Goal: Transaction & Acquisition: Obtain resource

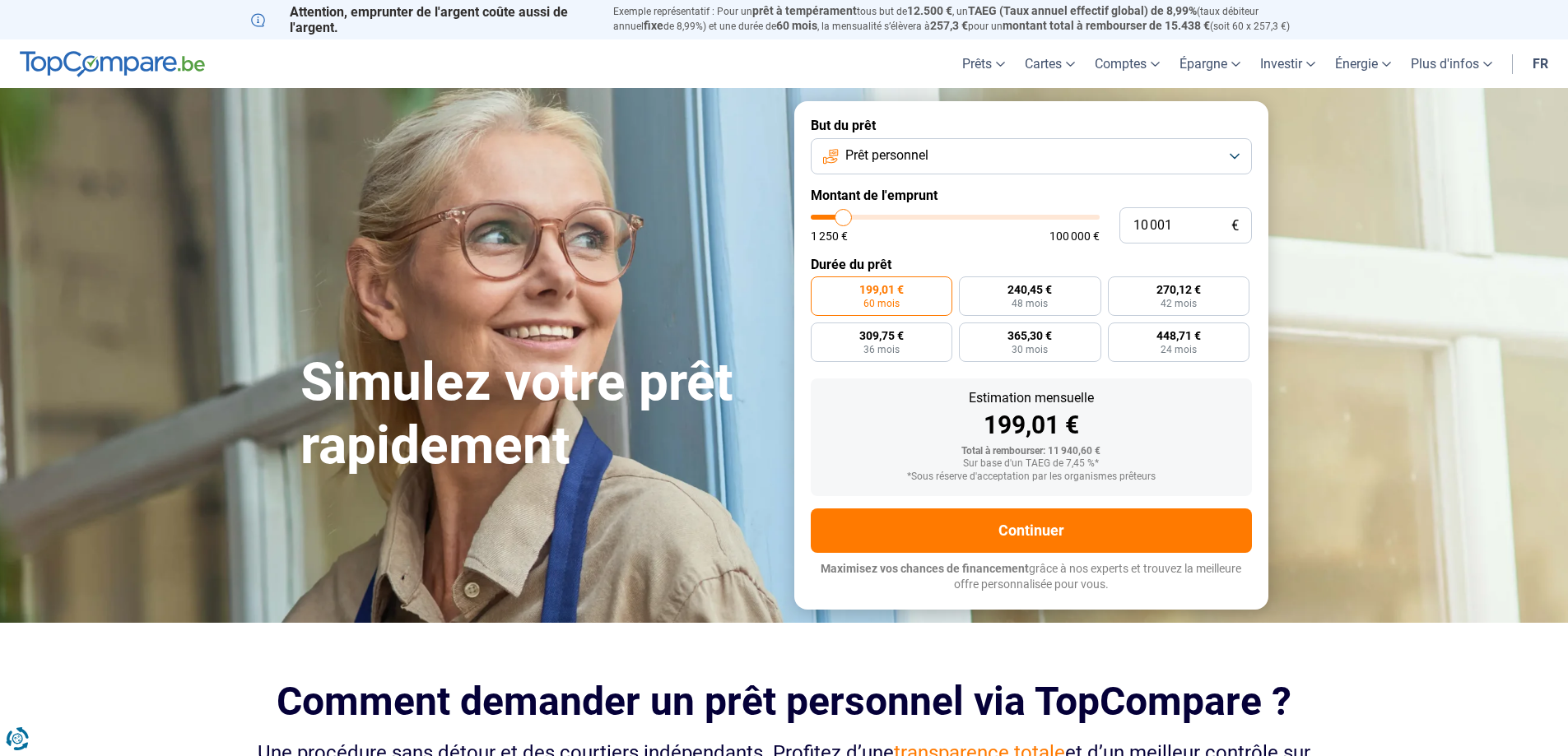
type input "9 750"
type input "9750"
type input "11 250"
type input "11250"
type input "13 250"
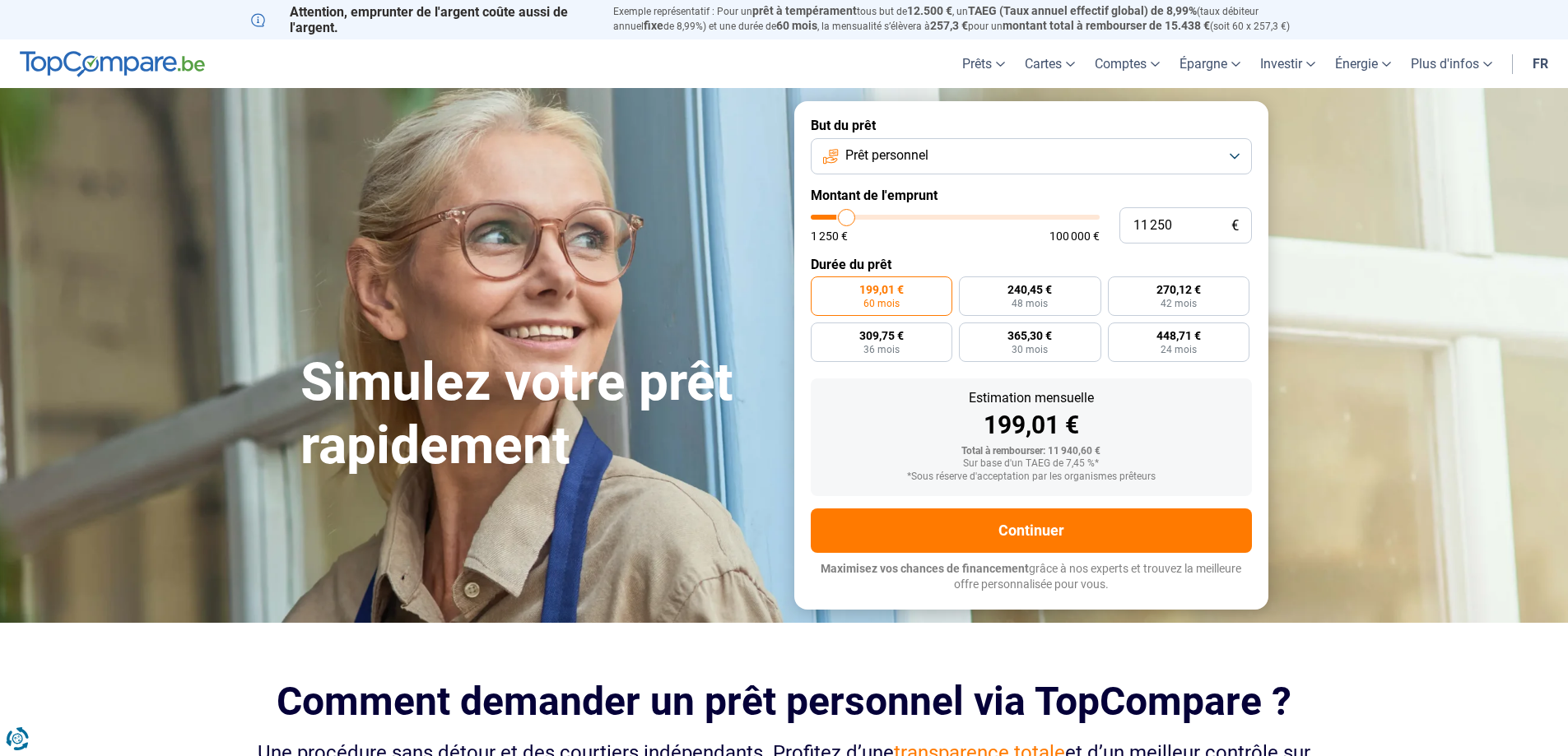
type input "13250"
type input "16 500"
type input "16500"
type input "23 250"
type input "23250"
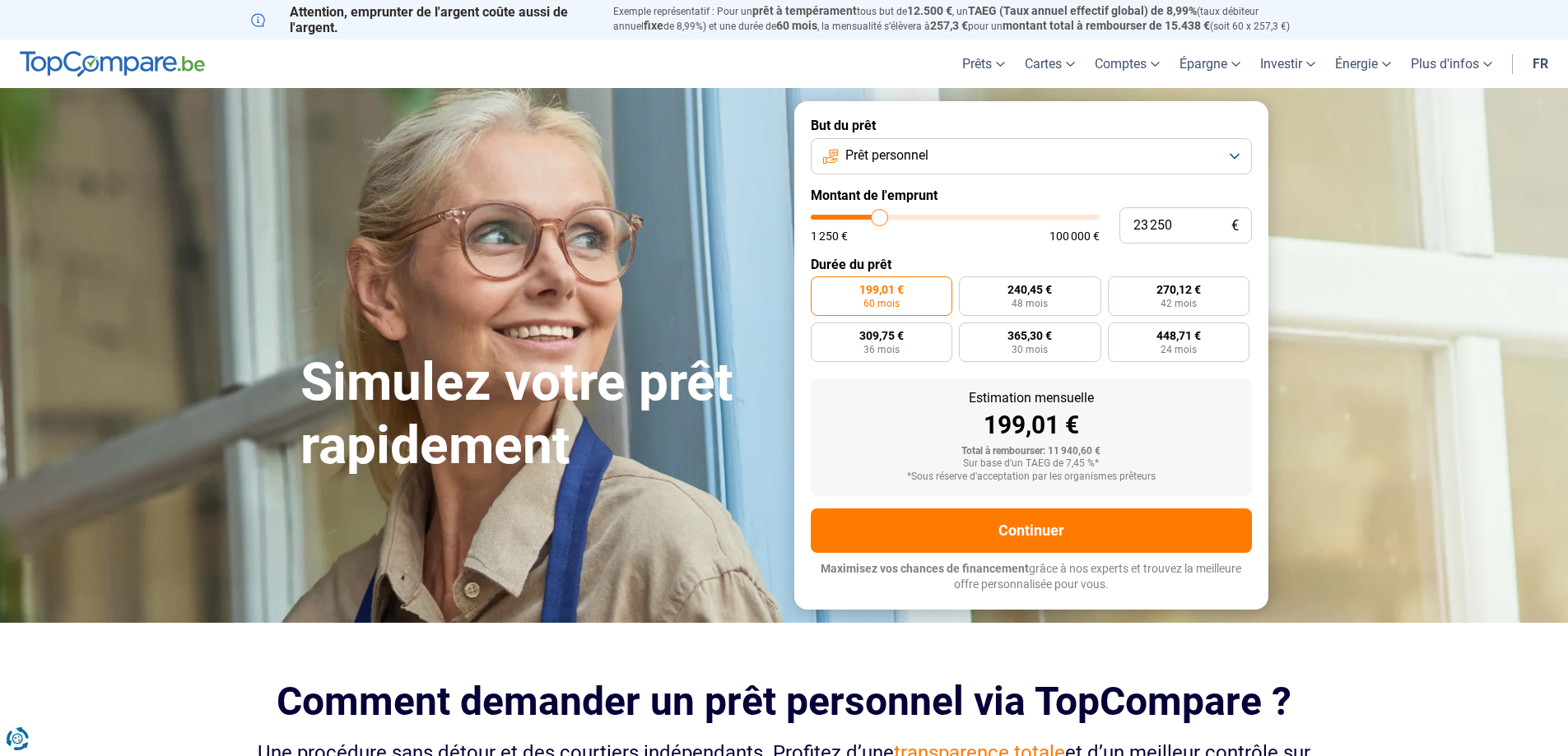
type input "27 750"
type input "27750"
type input "31 000"
type input "31000"
type input "33 500"
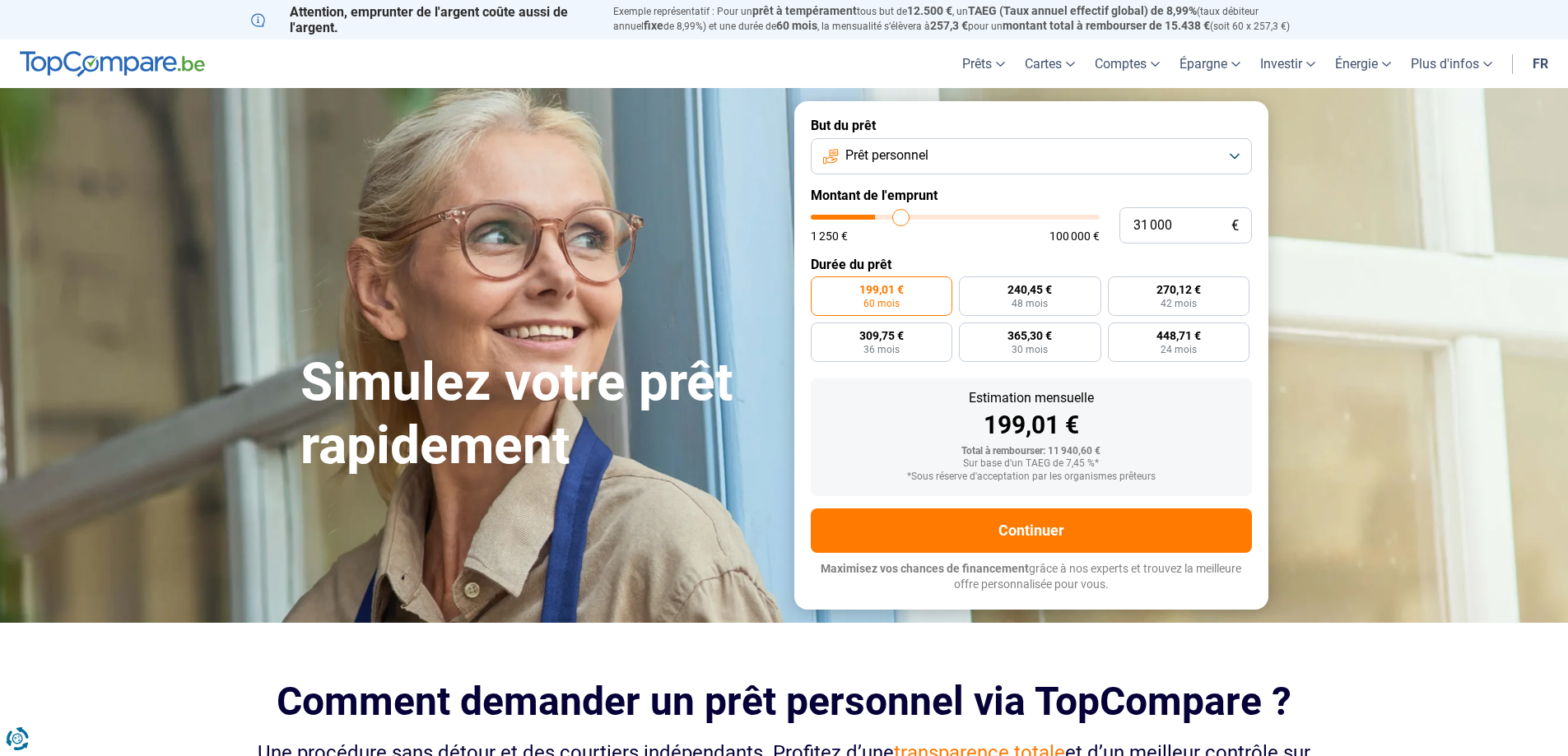
type input "33500"
type input "34 250"
type input "34250"
type input "35 250"
type input "35250"
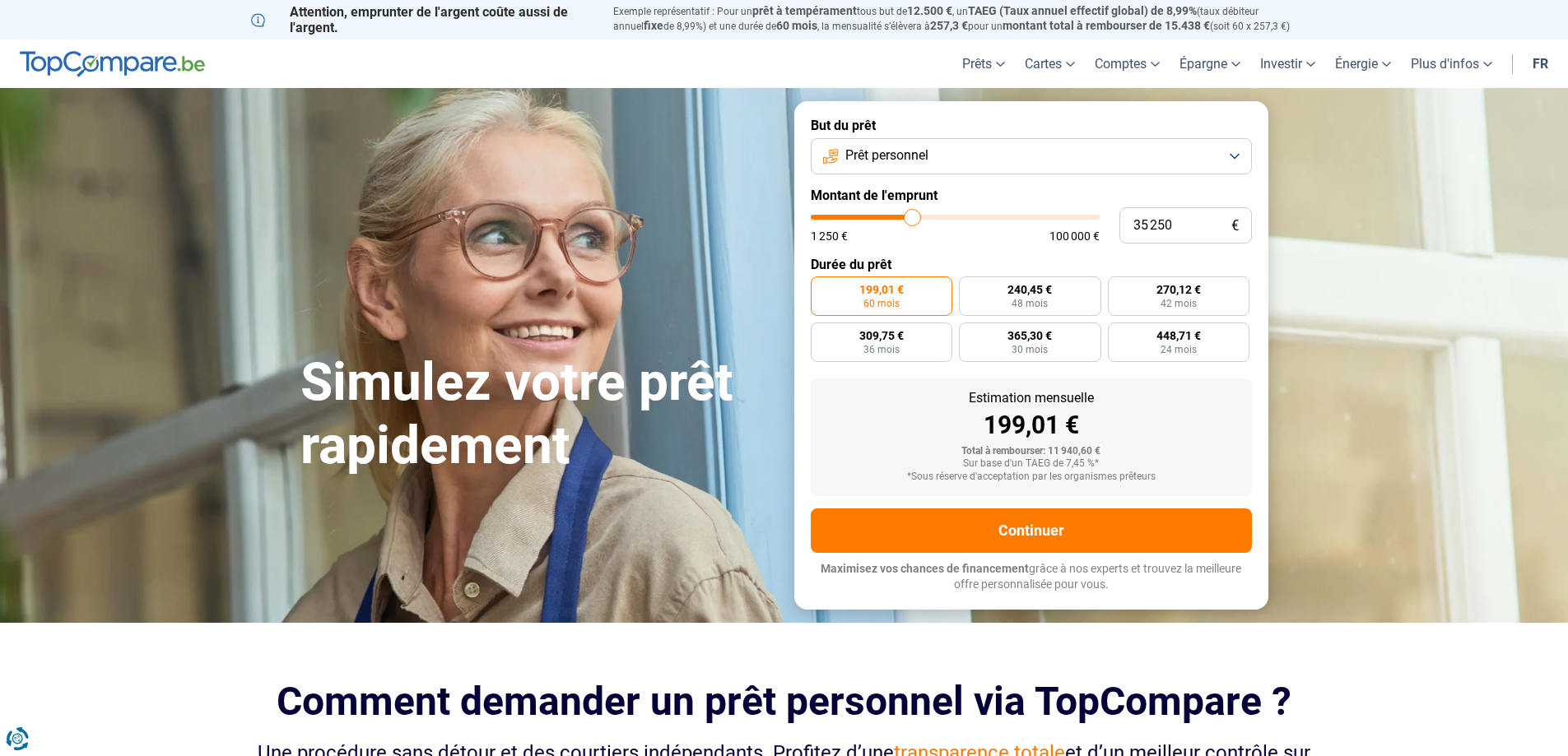
type input "35 500"
type input "35500"
type input "36 750"
type input "36750"
type input "38 000"
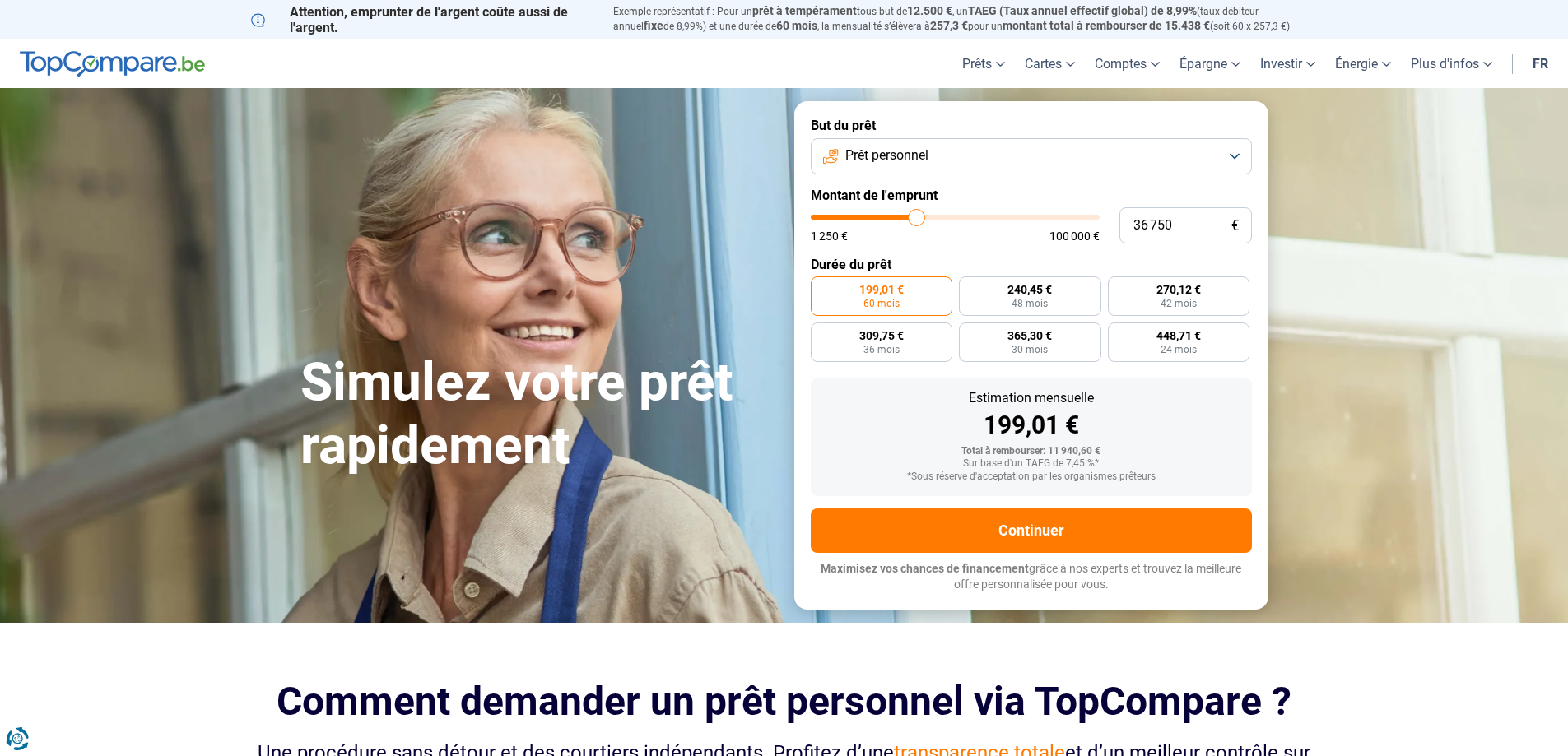
type input "38000"
type input "39 500"
type input "39500"
type input "40 750"
type input "40750"
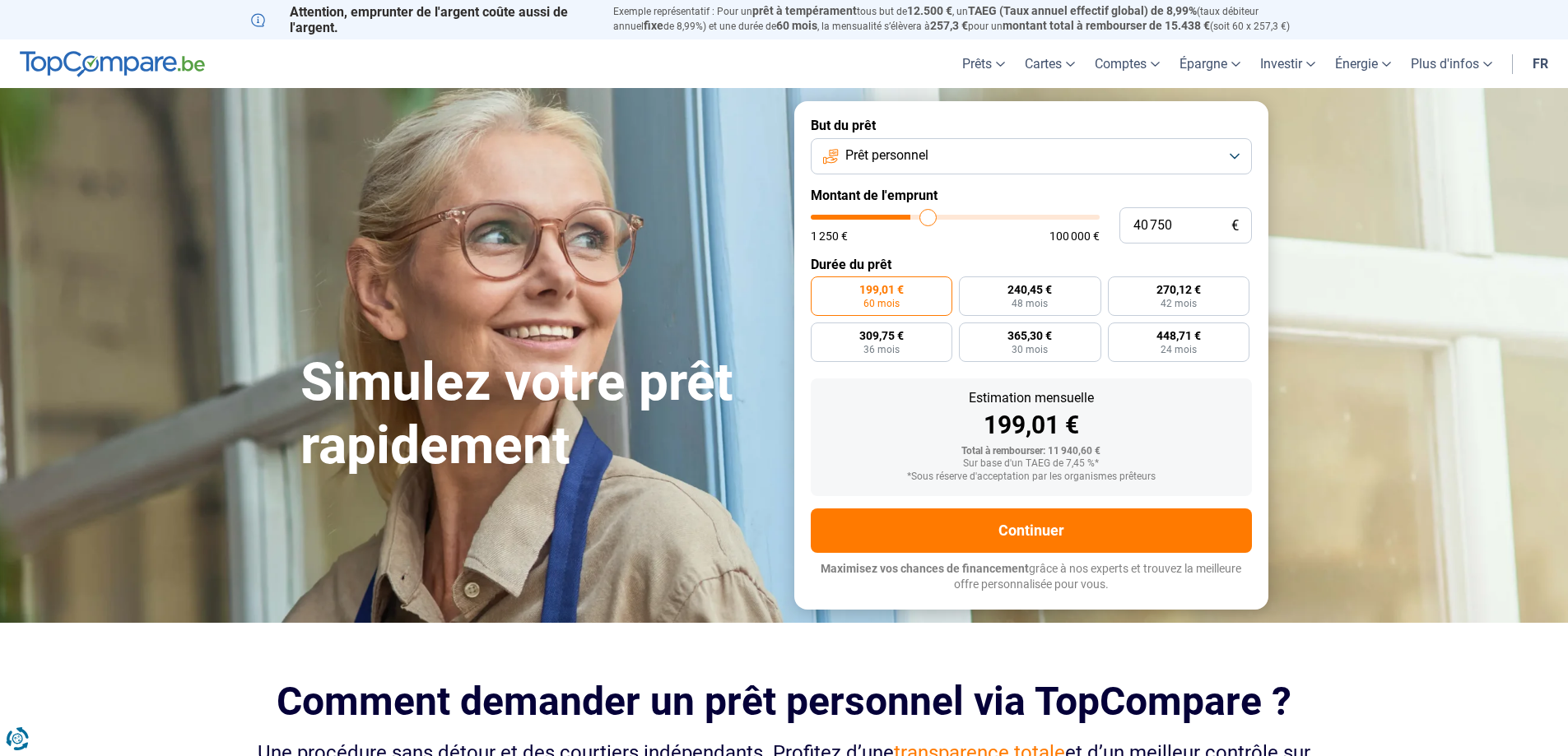
type input "41 000"
type input "41000"
type input "41 500"
type input "41500"
type input "42 500"
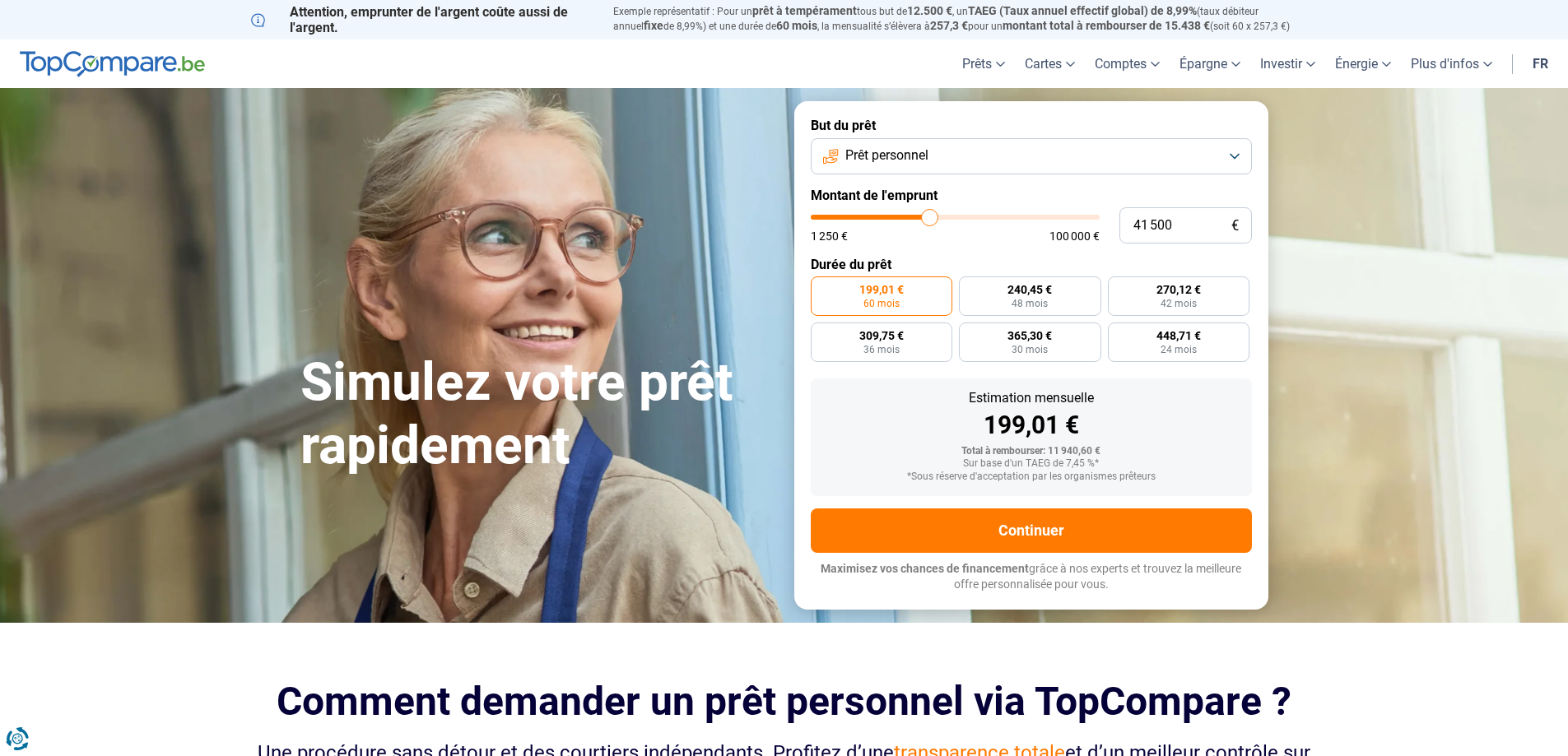
type input "42500"
type input "42 000"
type input "42000"
type input "41 250"
type input "41250"
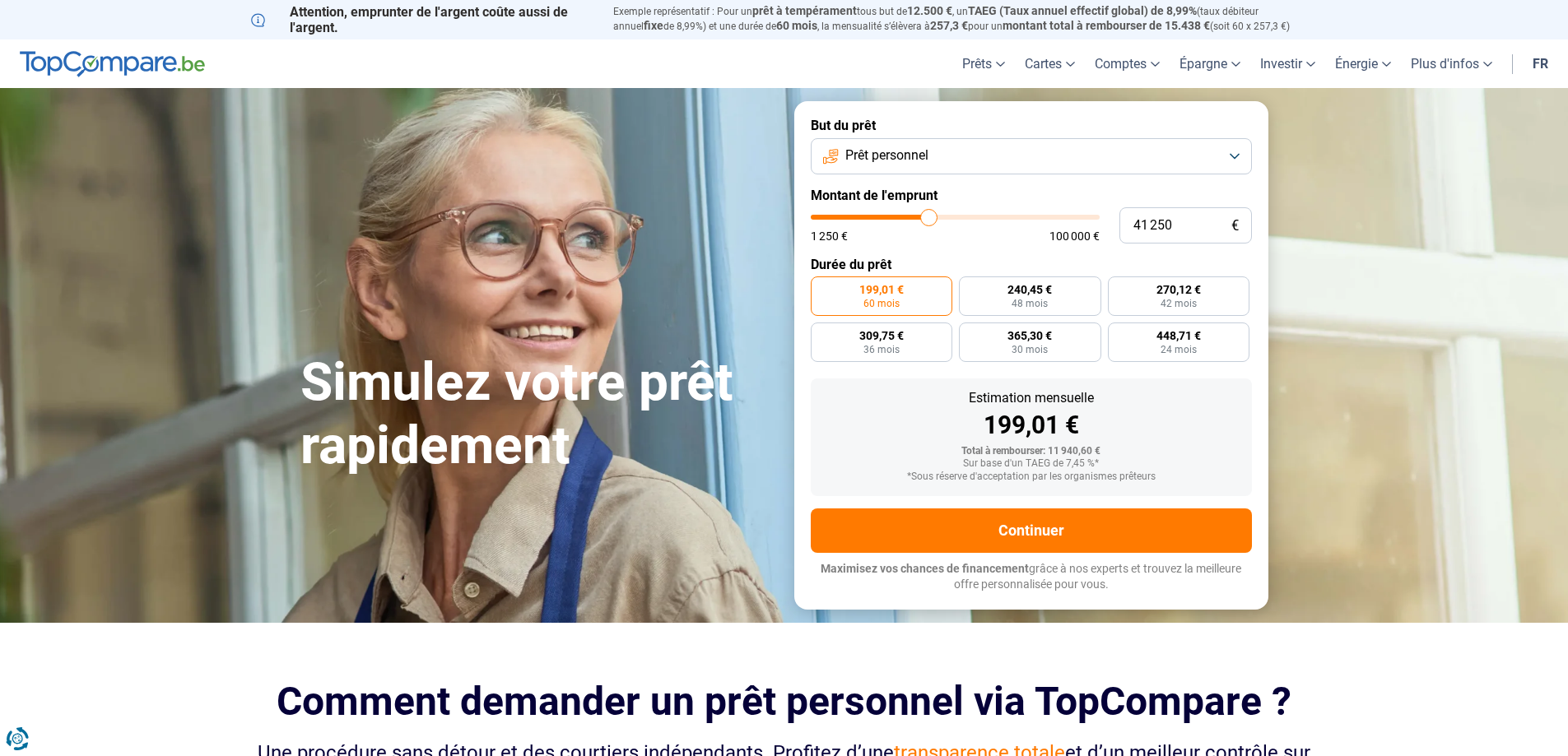
type input "38 500"
type input "38500"
type input "36 750"
type input "36750"
type input "34 750"
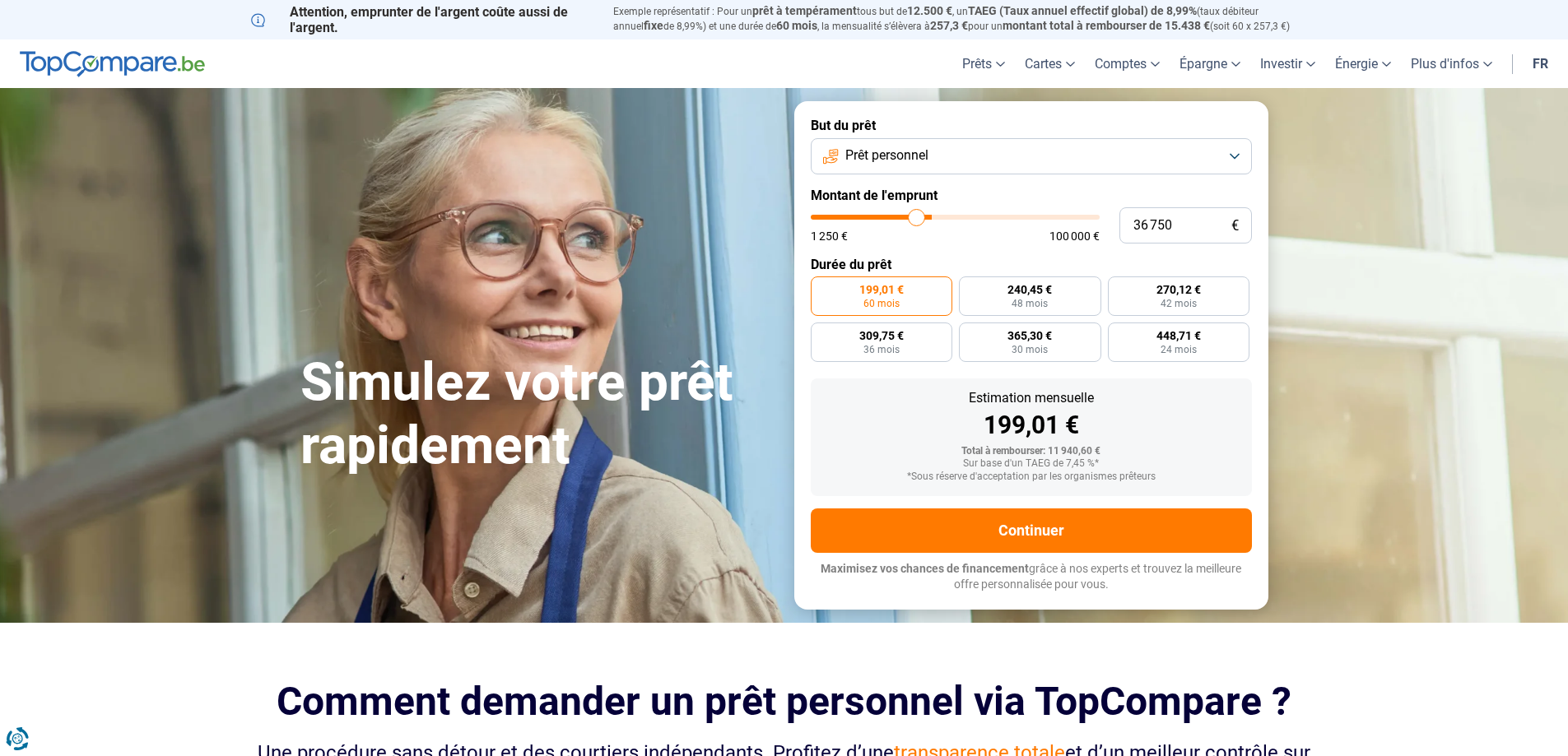
type input "34750"
type input "32 500"
type input "32500"
type input "28 250"
type input "28250"
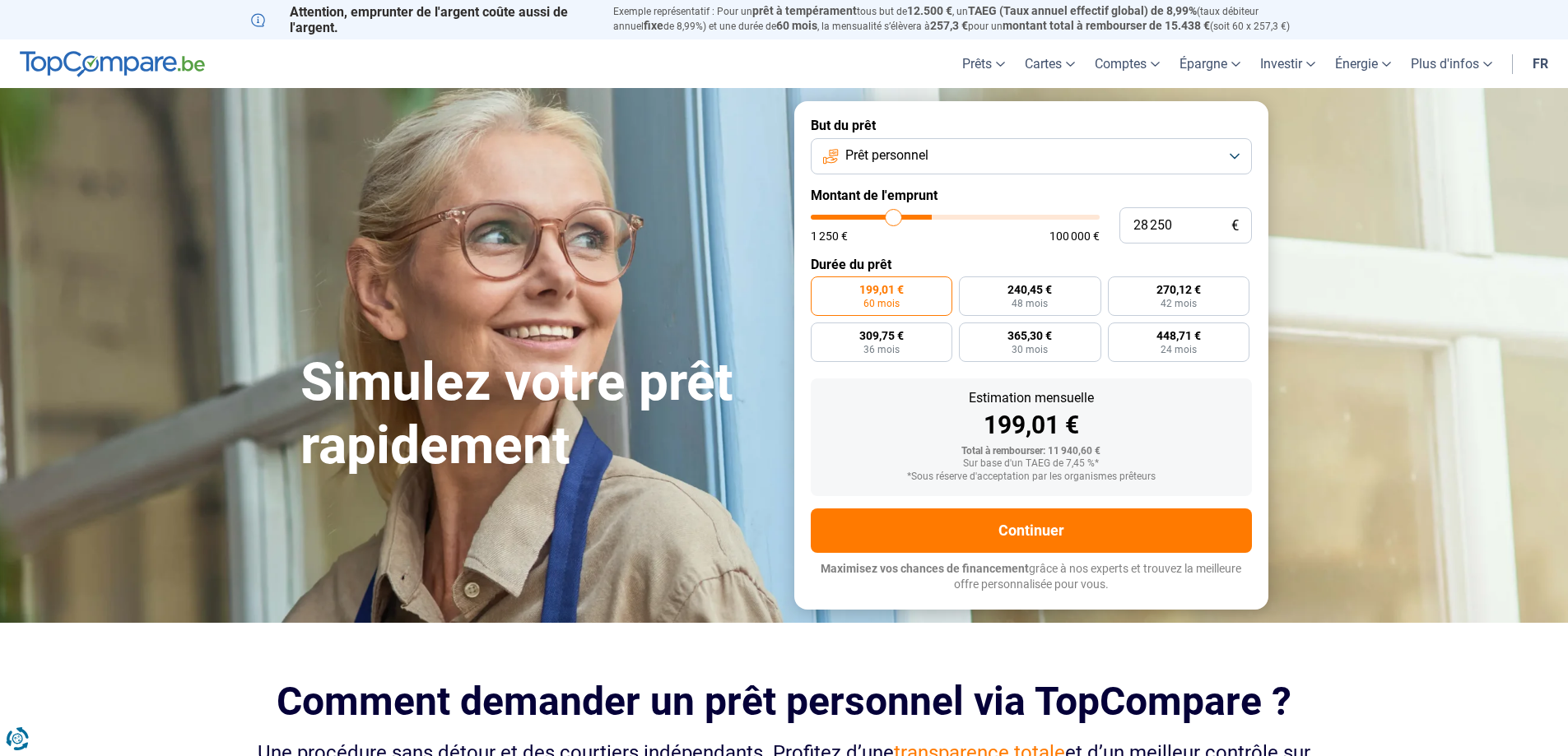
type input "24 750"
type input "24750"
type input "20 750"
type input "20750"
type input "19 750"
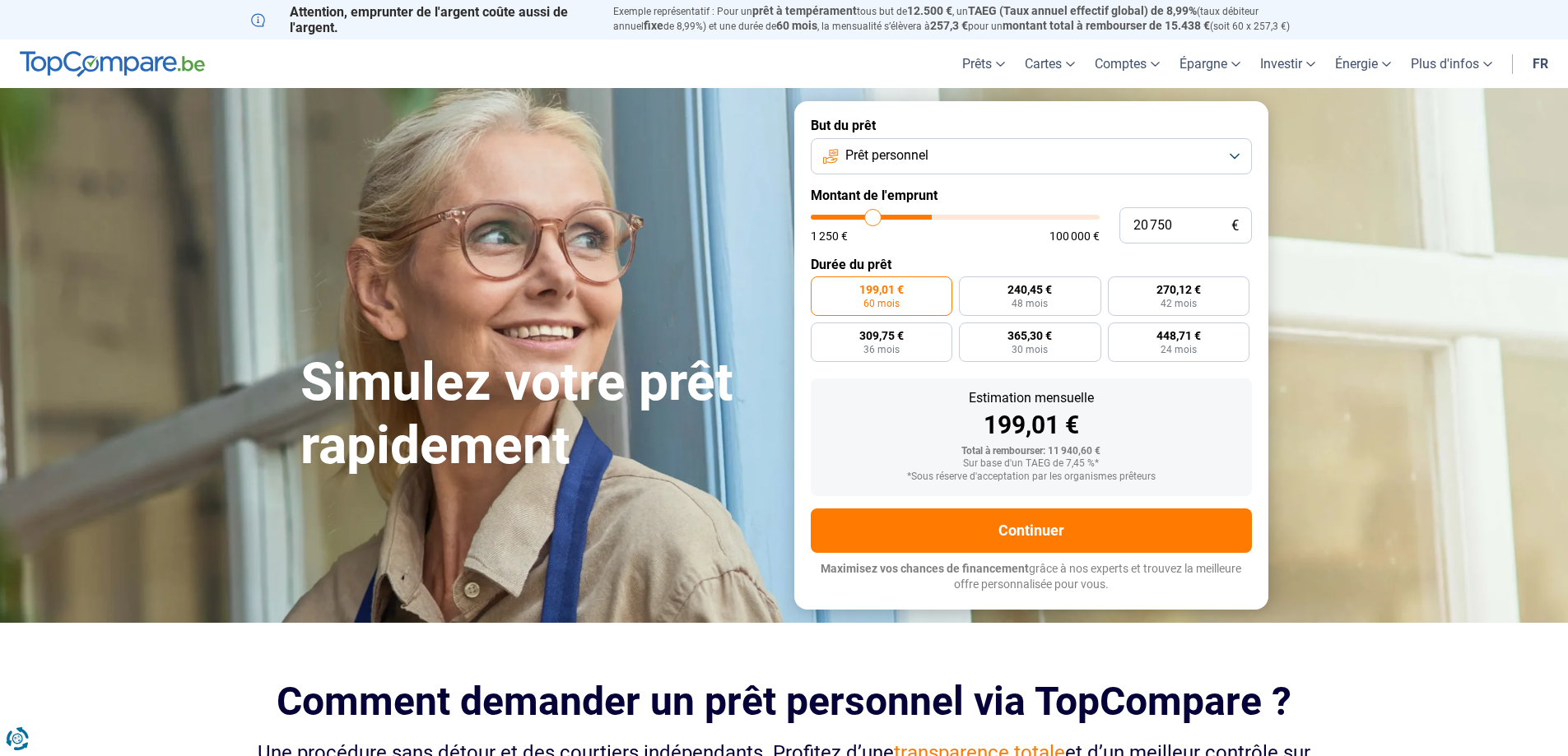
type input "19750"
type input "19 000"
type input "19000"
type input "18 500"
type input "18500"
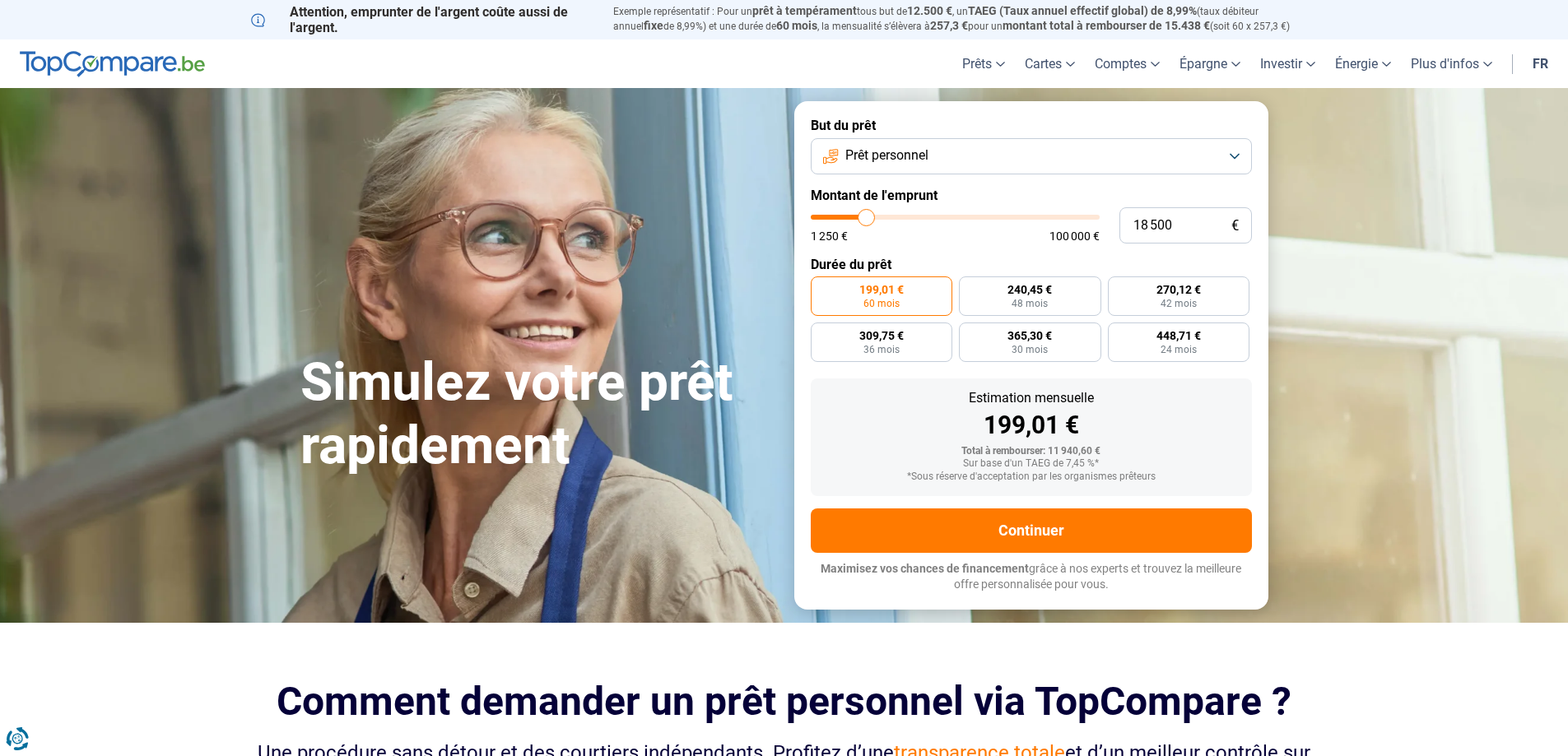
type input "18 000"
type input "18000"
type input "17 500"
type input "17500"
type input "17 250"
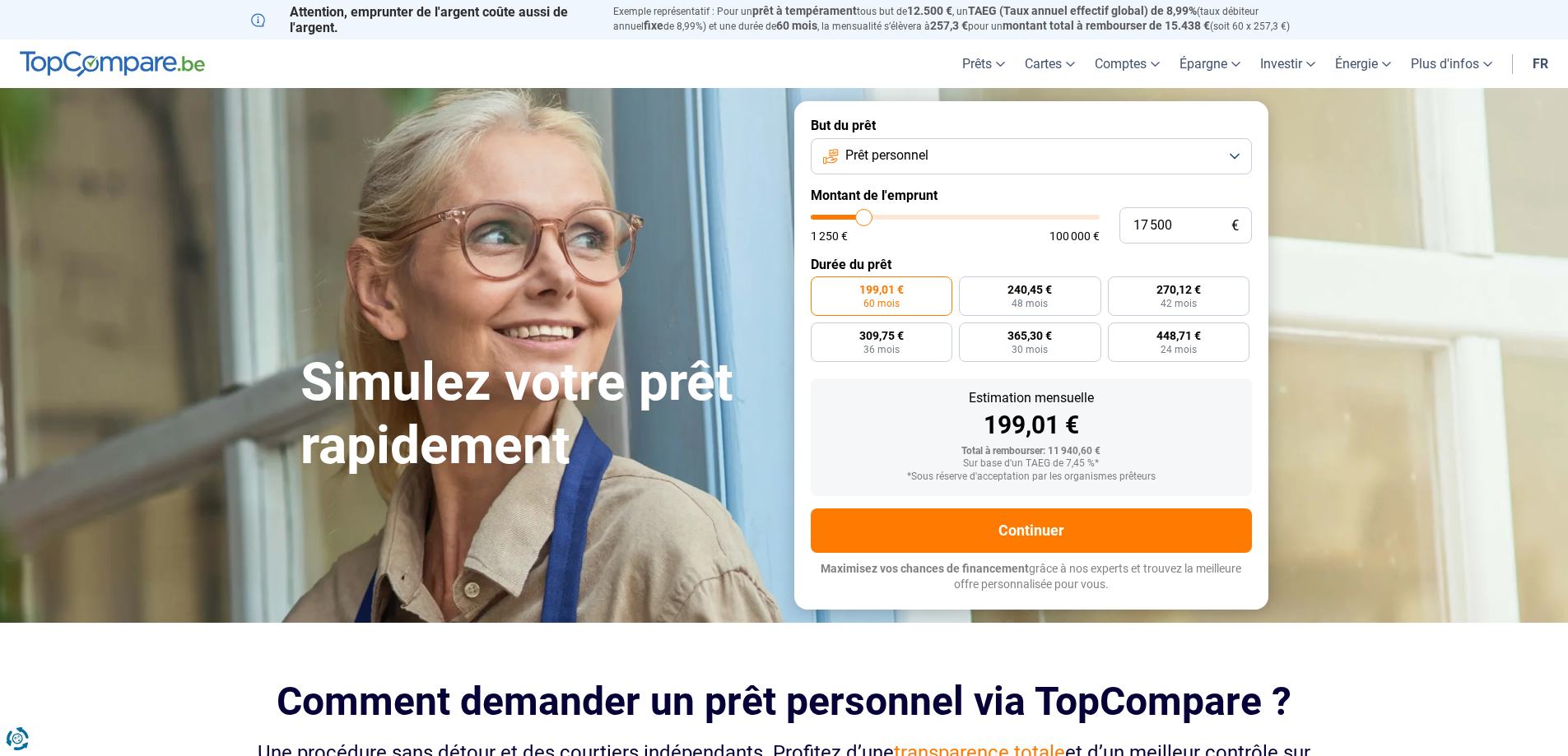
type input "17250"
type input "16 500"
type input "16500"
type input "16 250"
type input "16250"
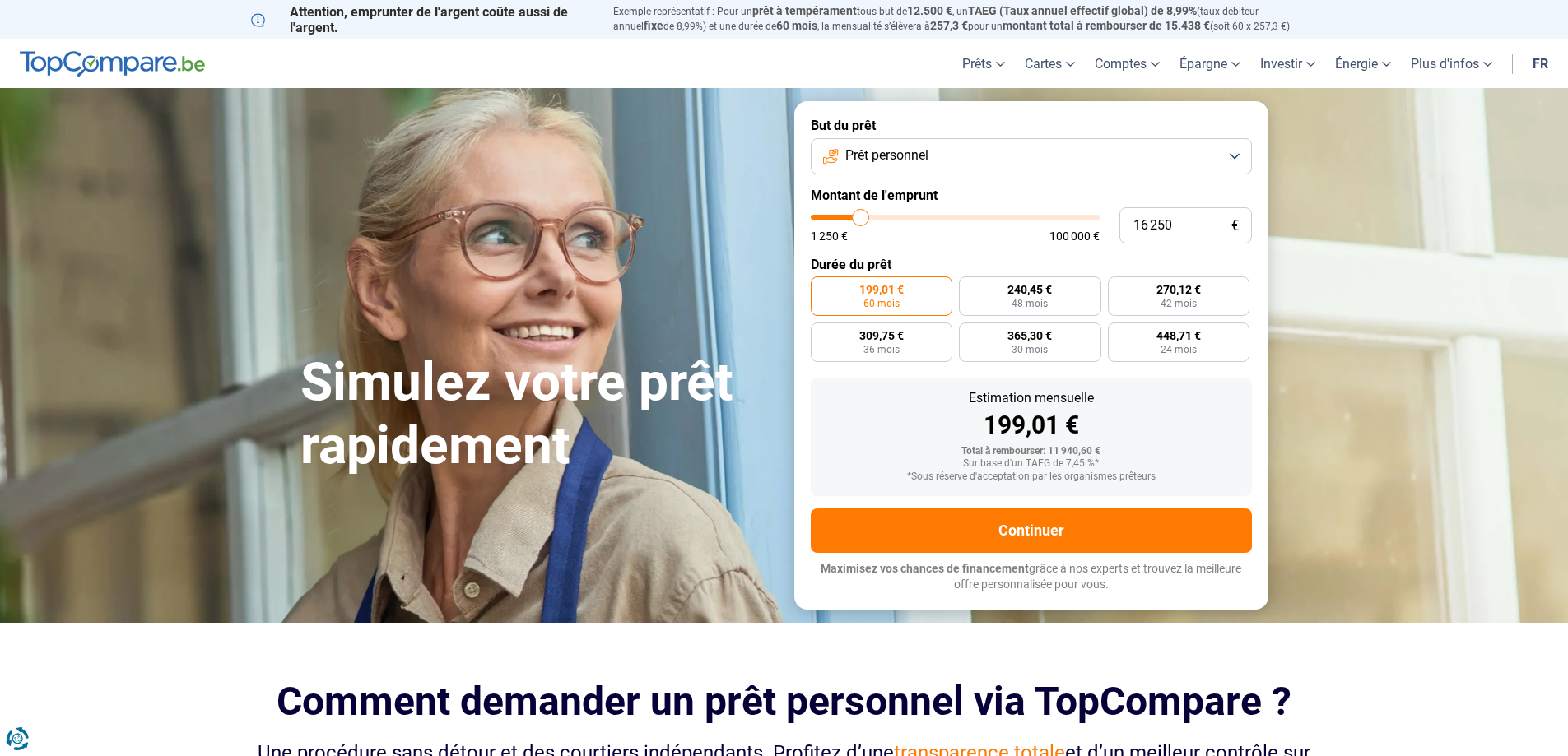
type input "15 750"
type input "15750"
type input "15 500"
type input "15500"
type input "14 500"
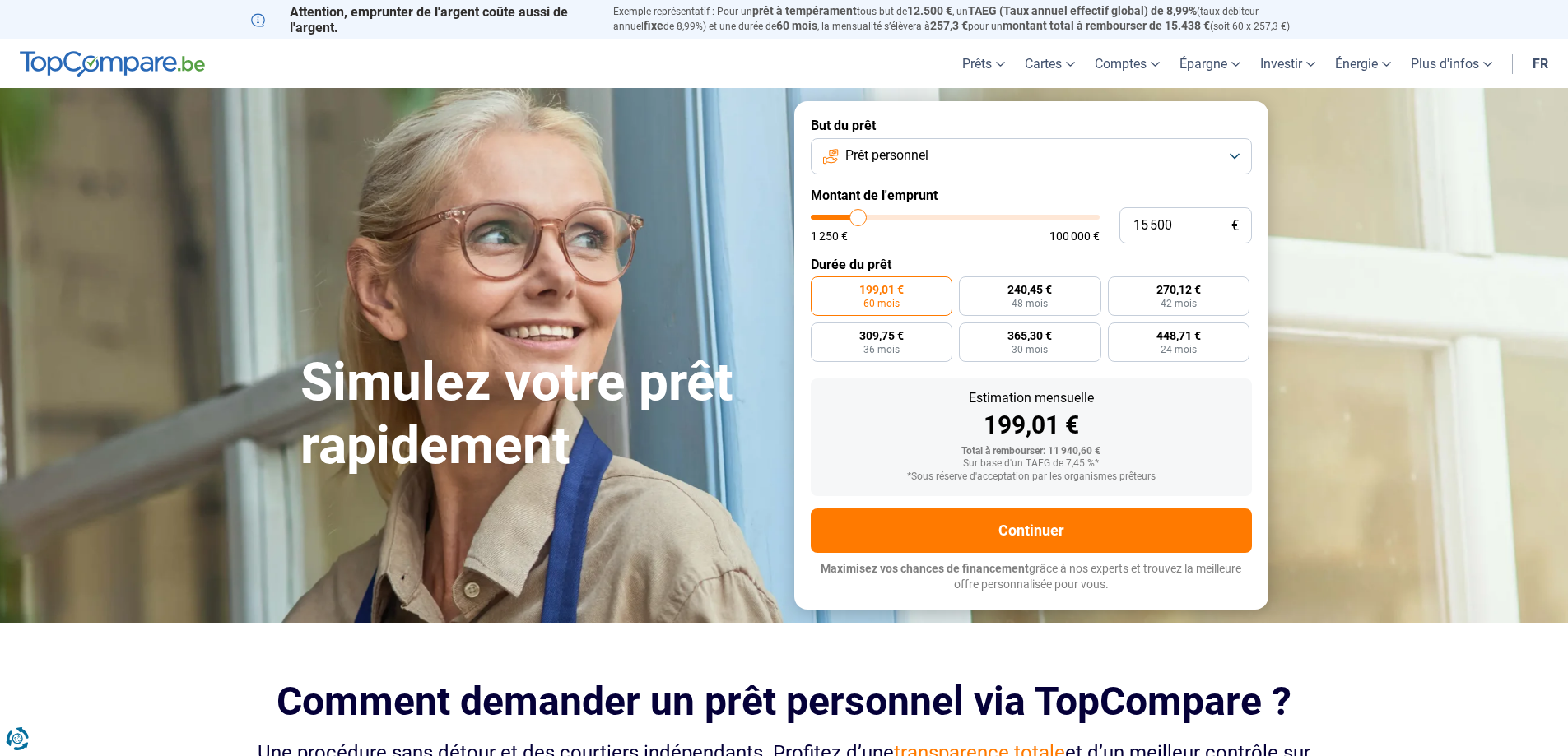
type input "14500"
type input "13 500"
type input "13500"
type input "13 250"
type input "13250"
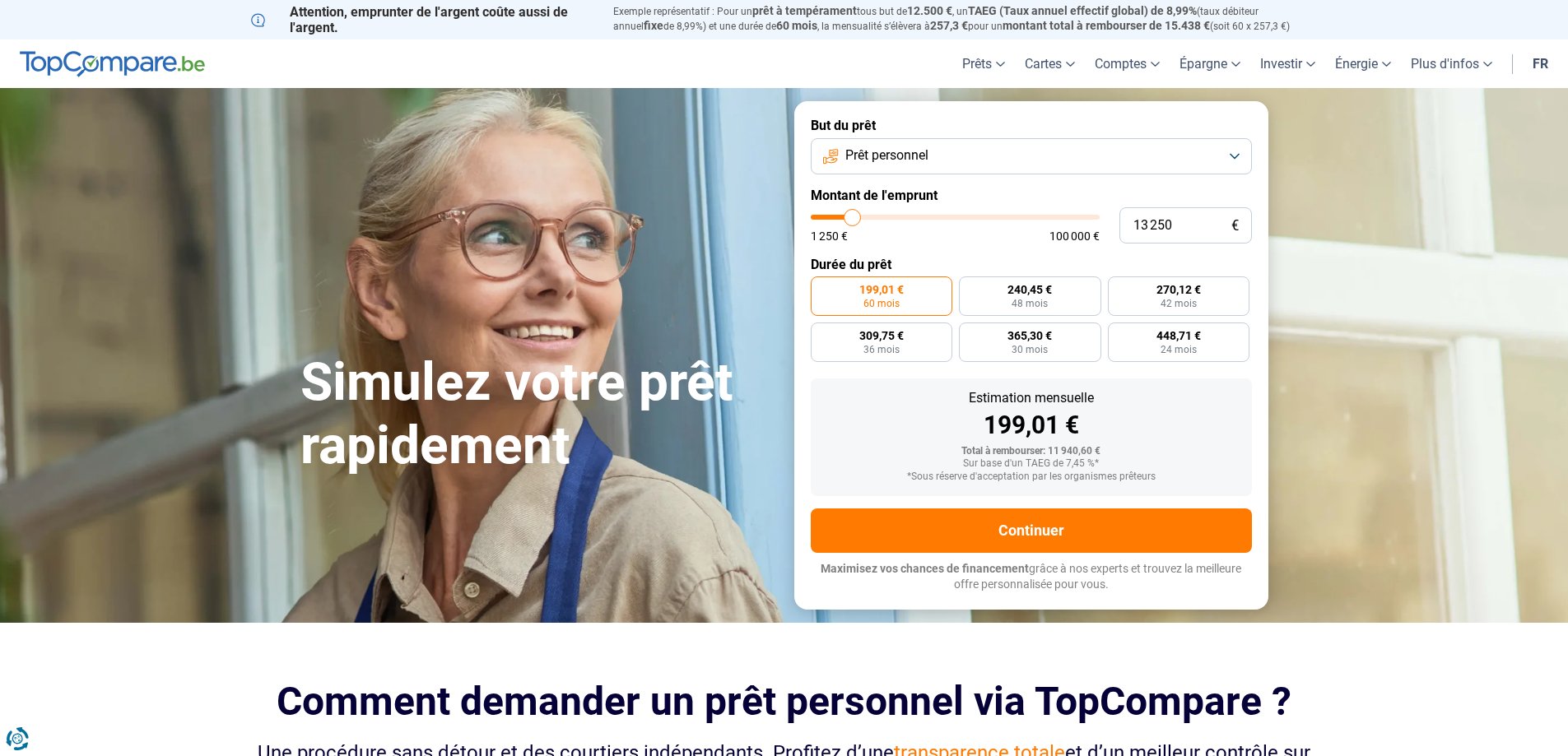
type input "12 750"
type input "12750"
type input "12 500"
type input "12500"
type input "11 500"
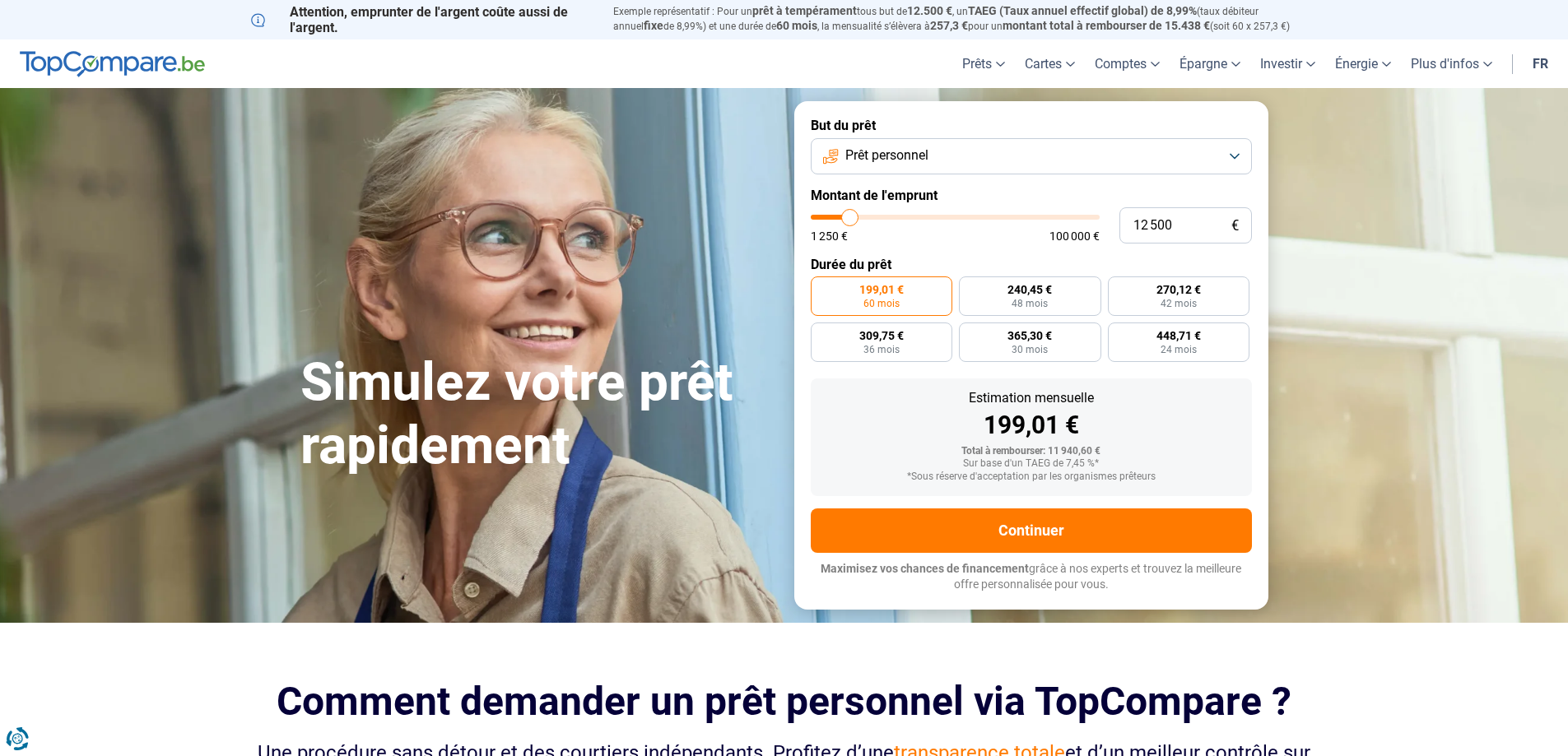
type input "11500"
type input "11 250"
type input "11250"
type input "11 000"
type input "11000"
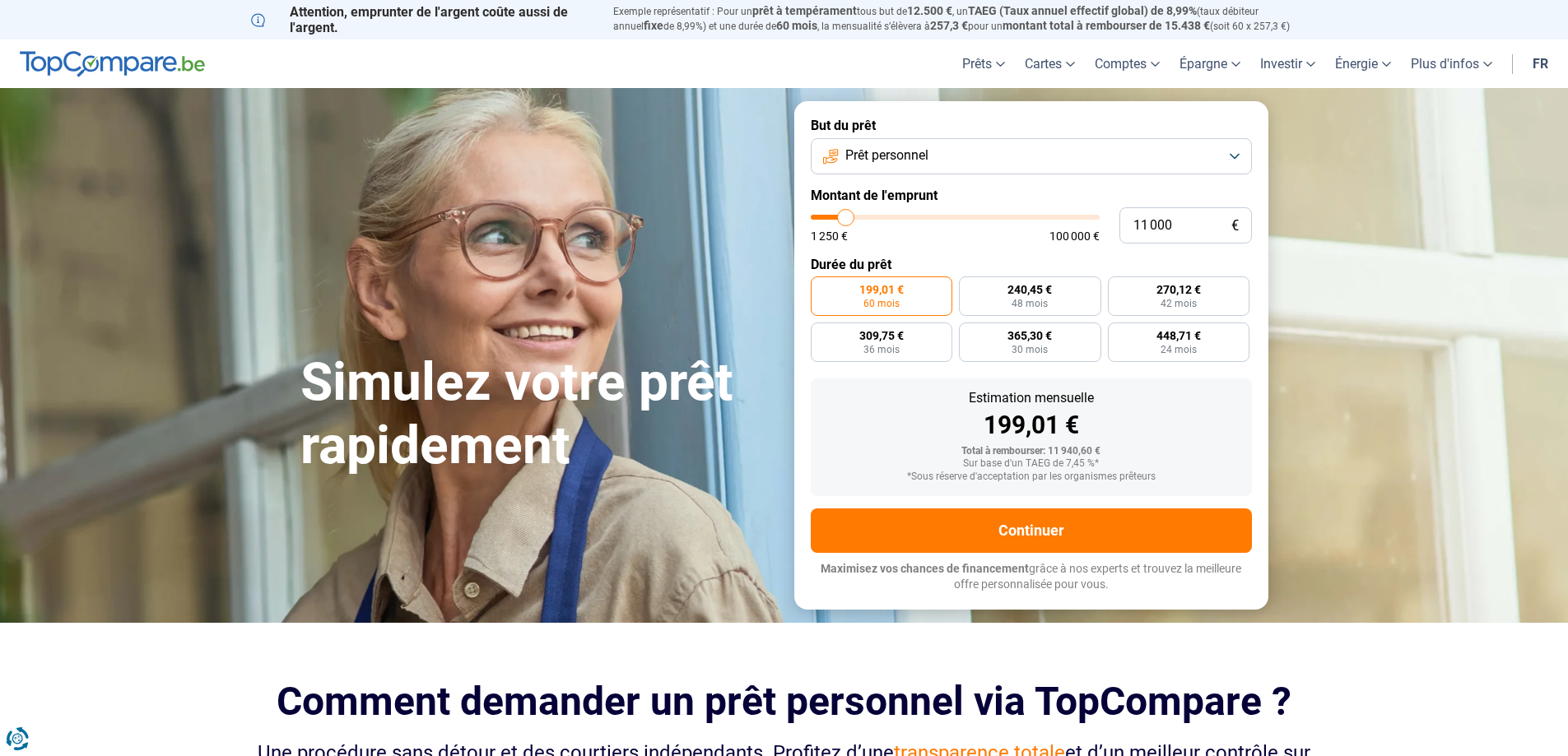
type input "10 500"
type input "10500"
type input "10 000"
type input "10000"
type input "9 500"
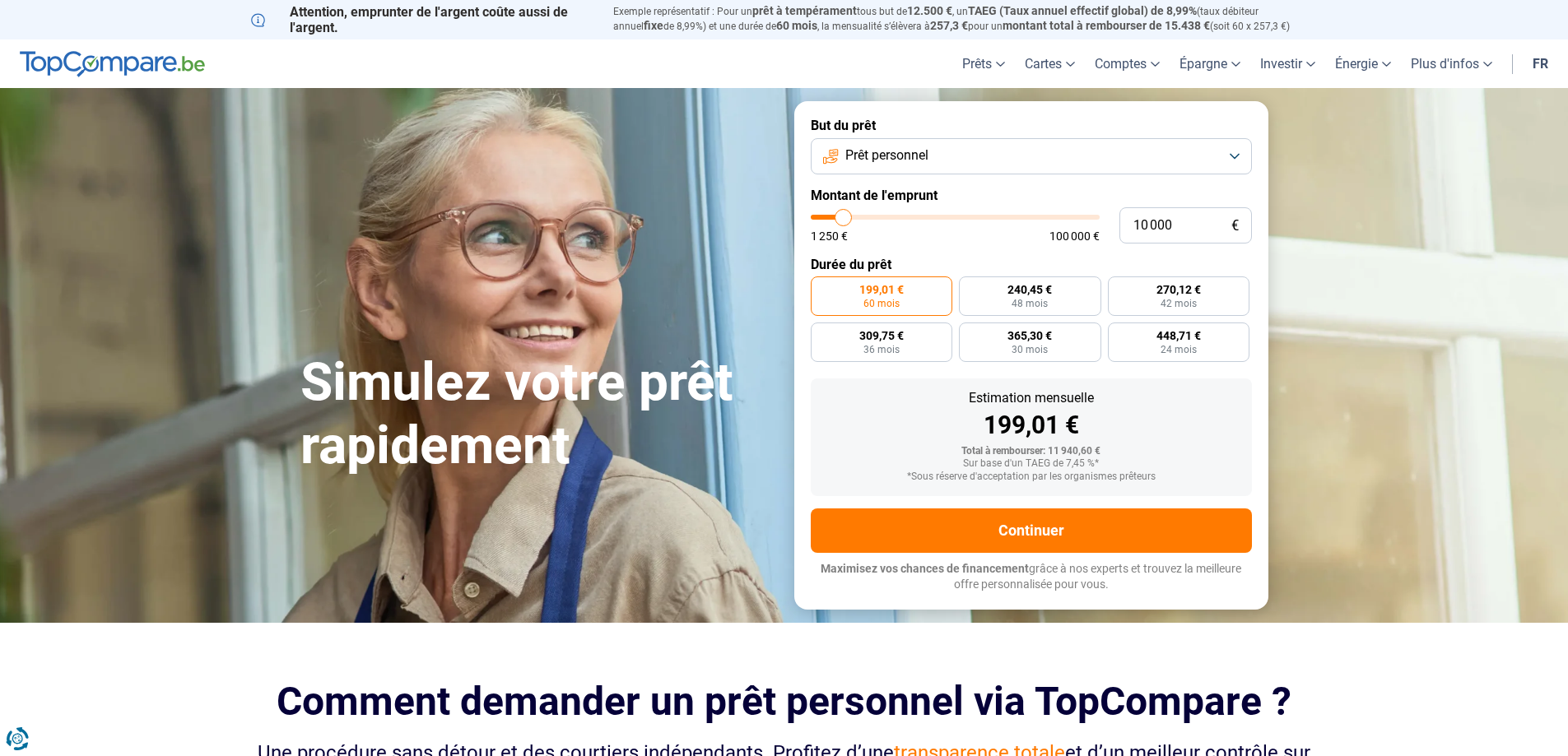
type input "9500"
type input "8 250"
type input "8250"
type input "8 000"
type input "8000"
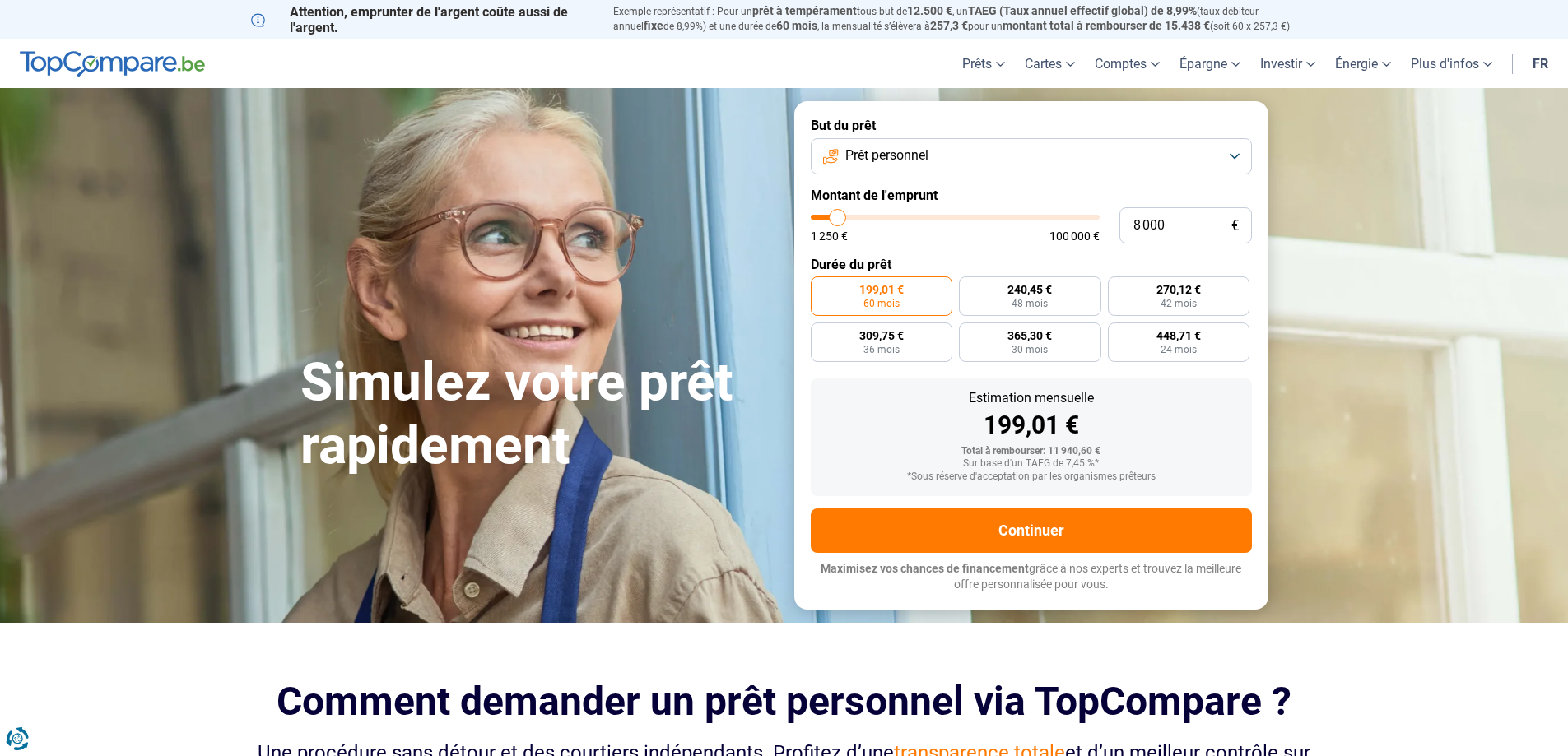
type input "7 500"
type input "7500"
type input "7 250"
type input "7250"
type input "7 000"
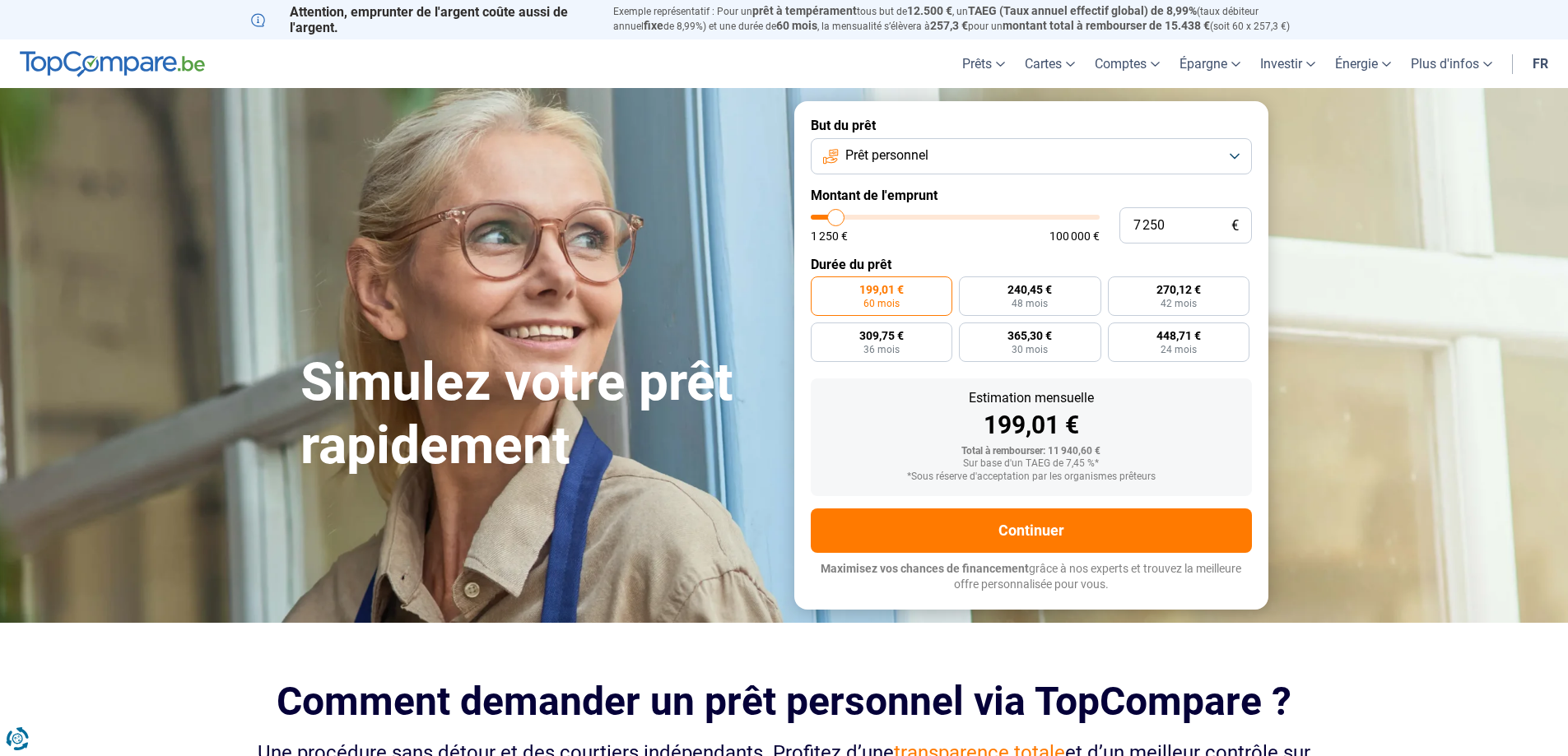
type input "7000"
type input "6 750"
type input "6750"
type input "6 500"
type input "6500"
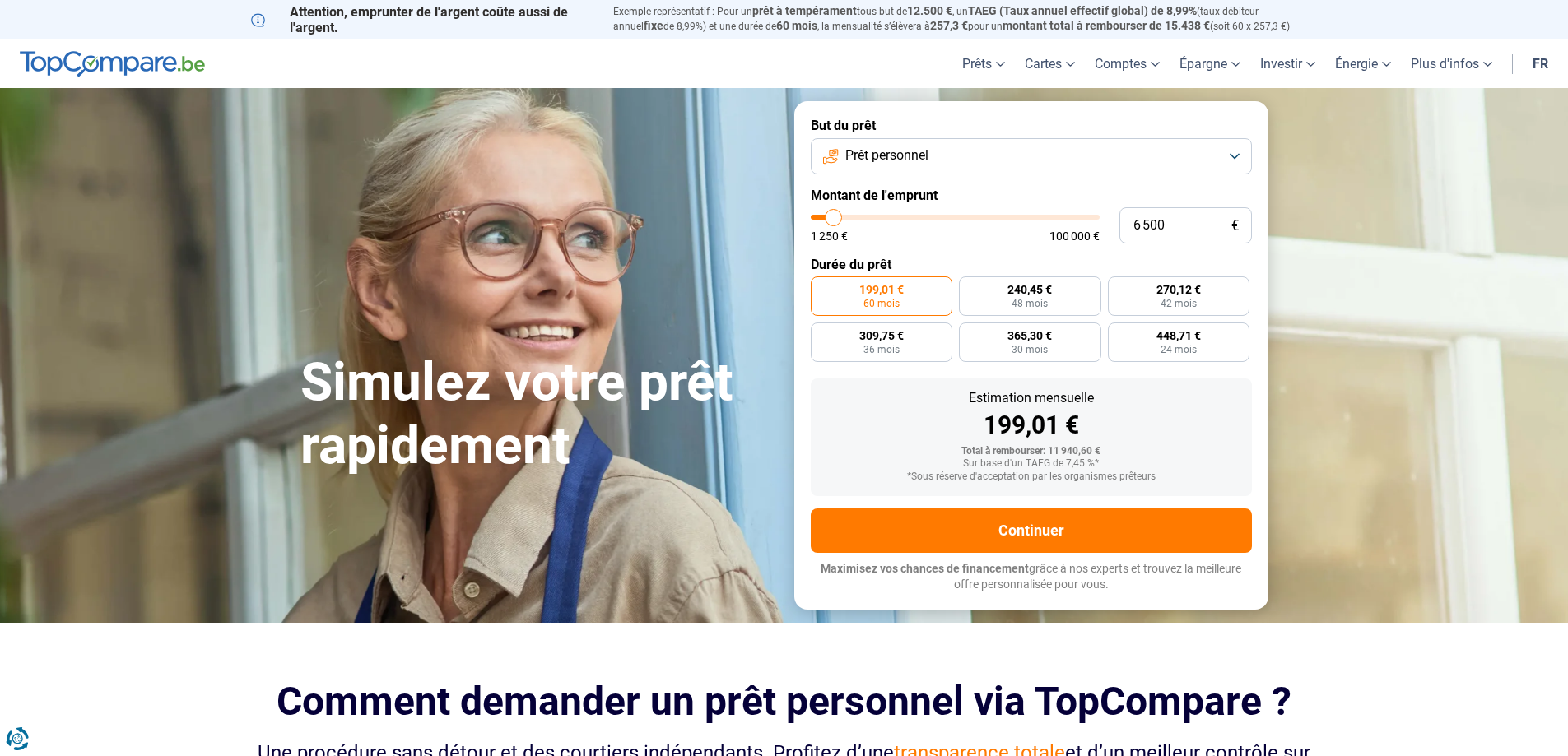
type input "6 000"
type input "6000"
type input "5 750"
type input "5750"
type input "5 500"
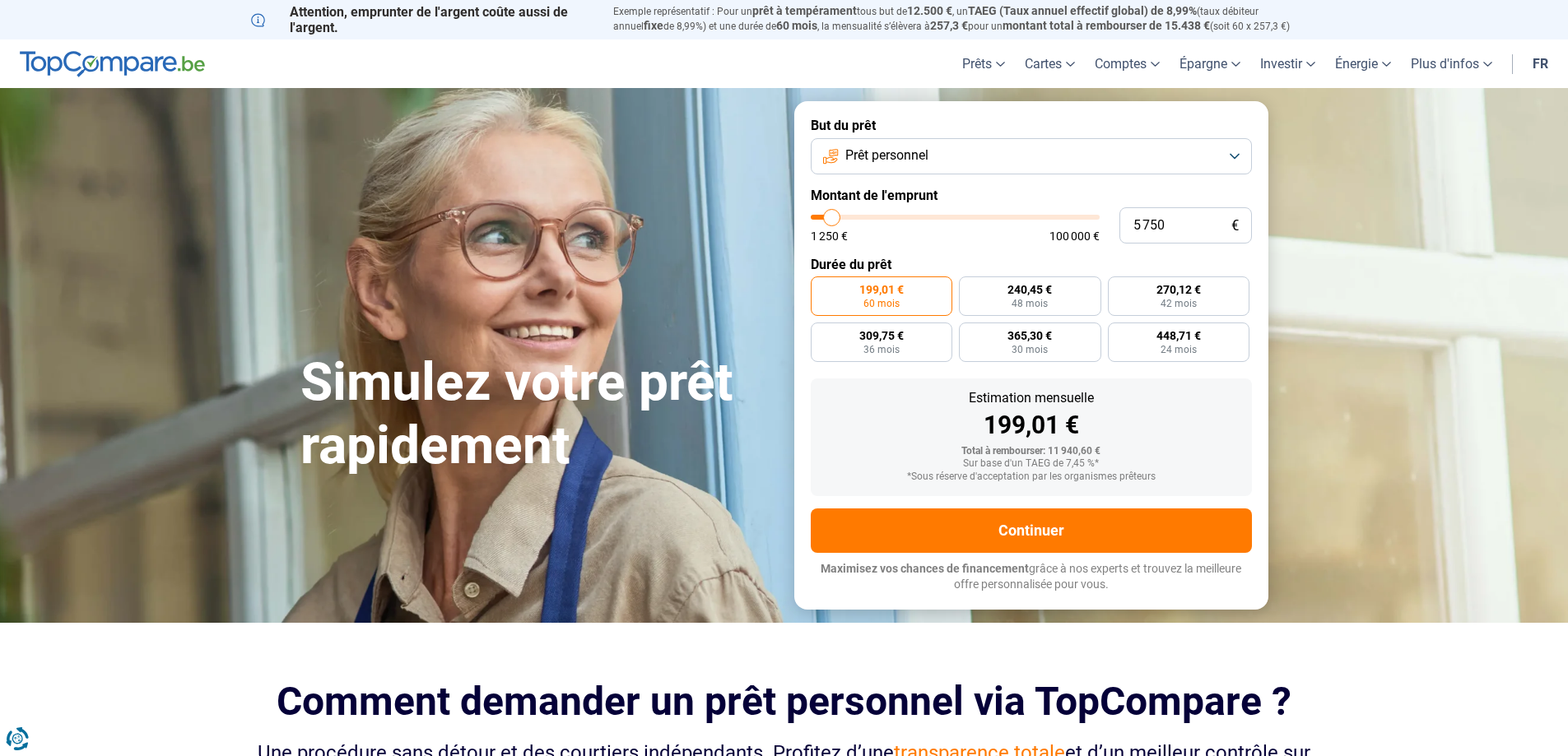
type input "5500"
type input "5 250"
type input "5250"
type input "5 000"
type input "5000"
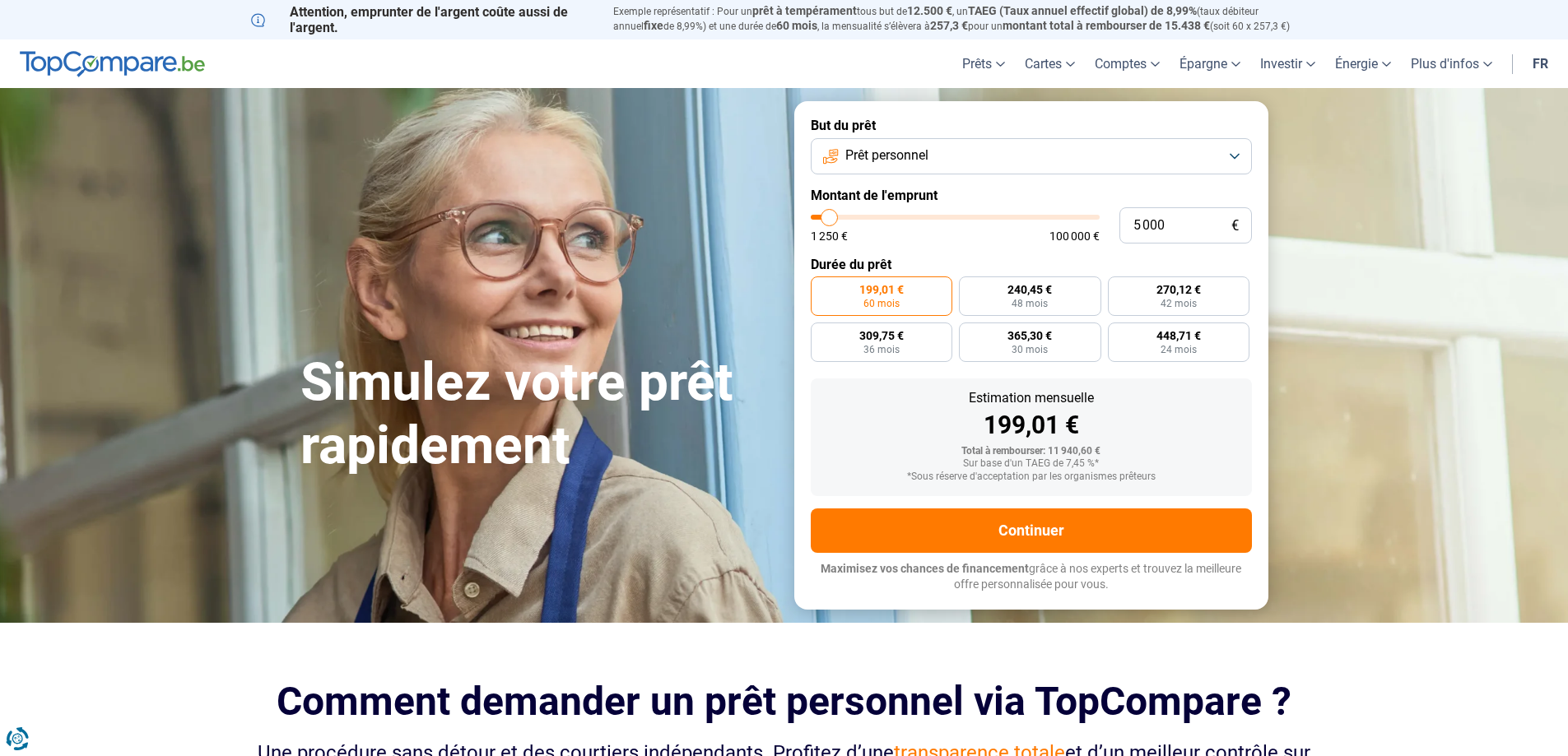
type input "5 500"
type input "5500"
type input "6 500"
type input "6500"
type input "6 750"
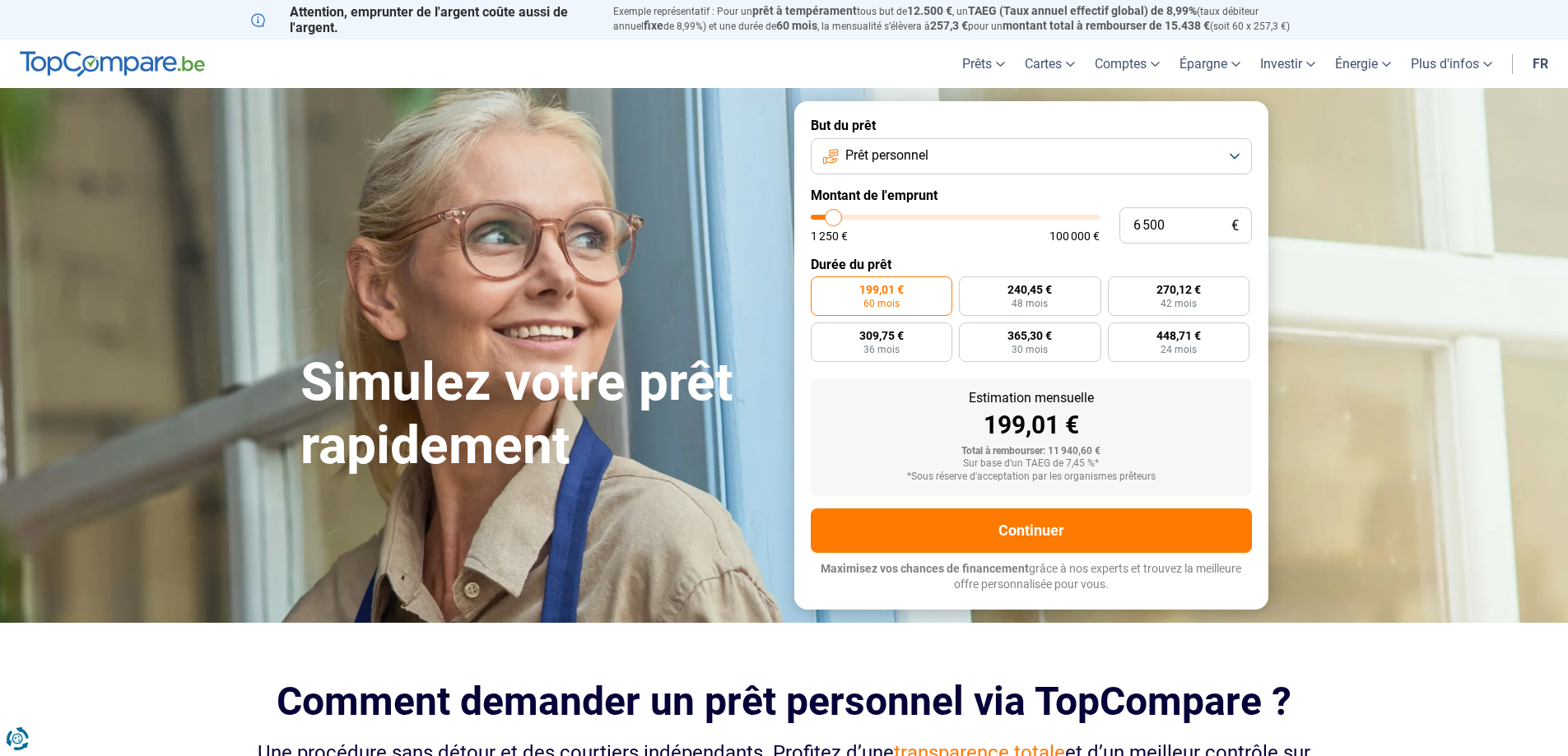
type input "6750"
type input "7 250"
type input "7250"
type input "8 000"
type input "8000"
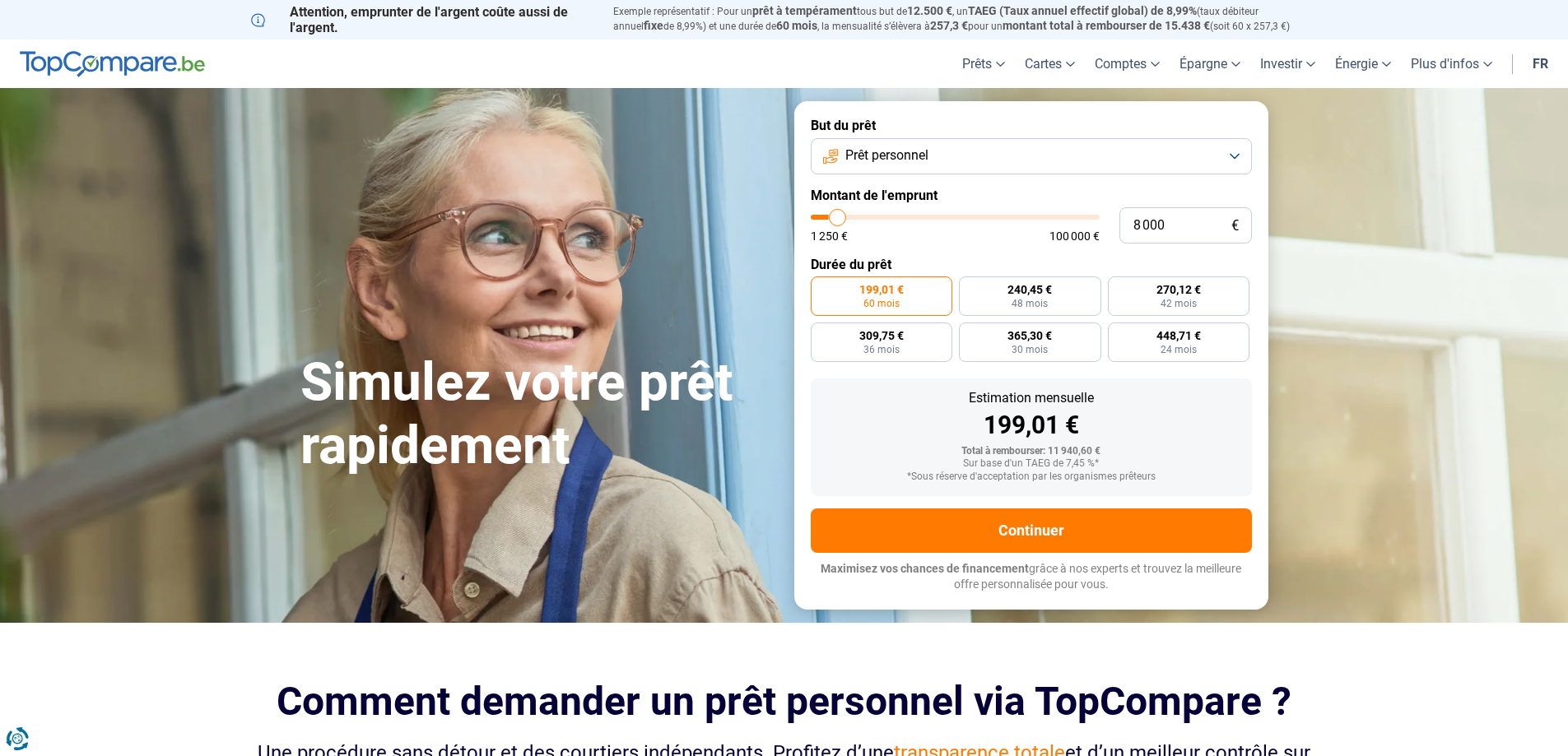
type input "8 250"
type input "8250"
type input "8 500"
type input "8500"
type input "9 000"
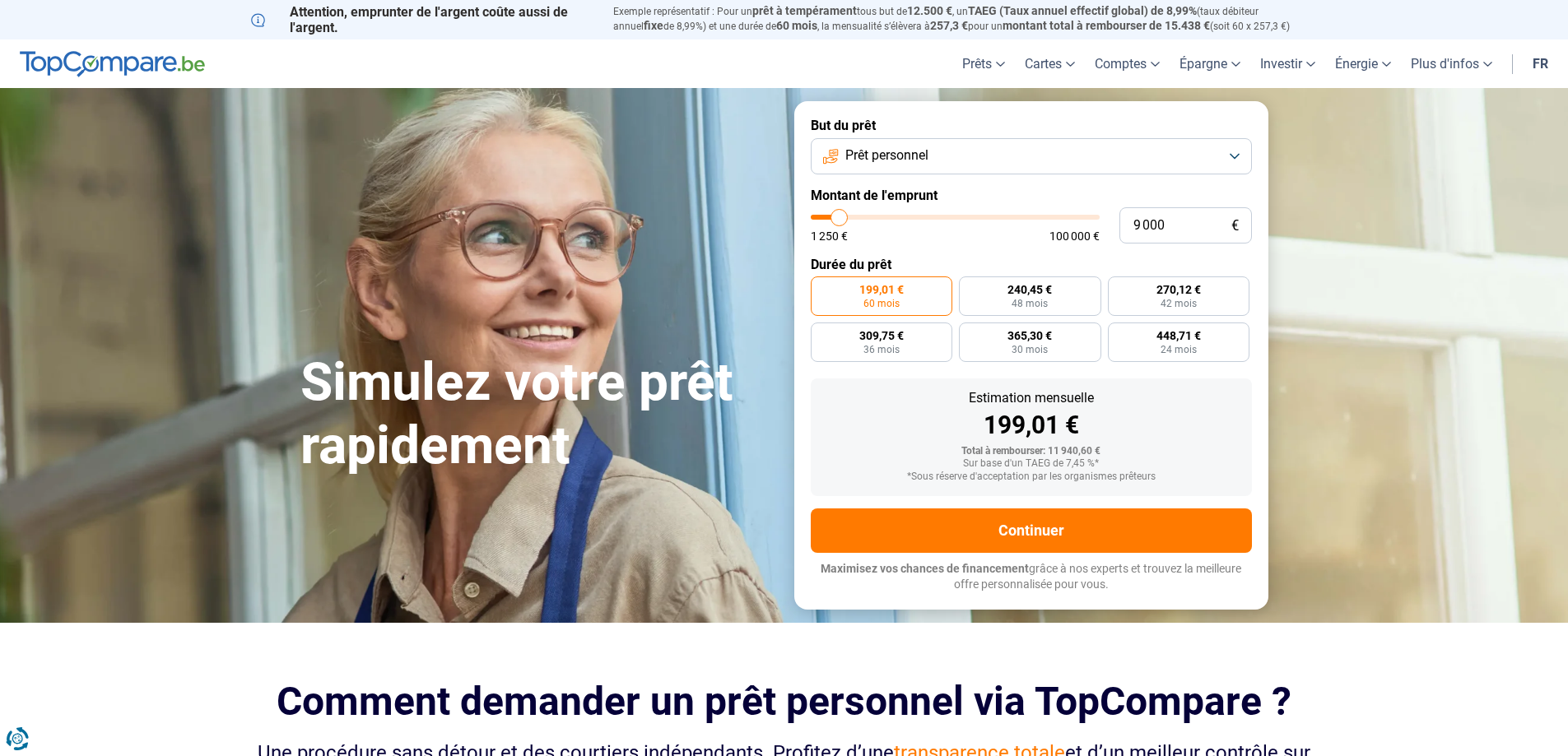
type input "9000"
type input "9 500"
type input "9500"
type input "10 000"
type input "10000"
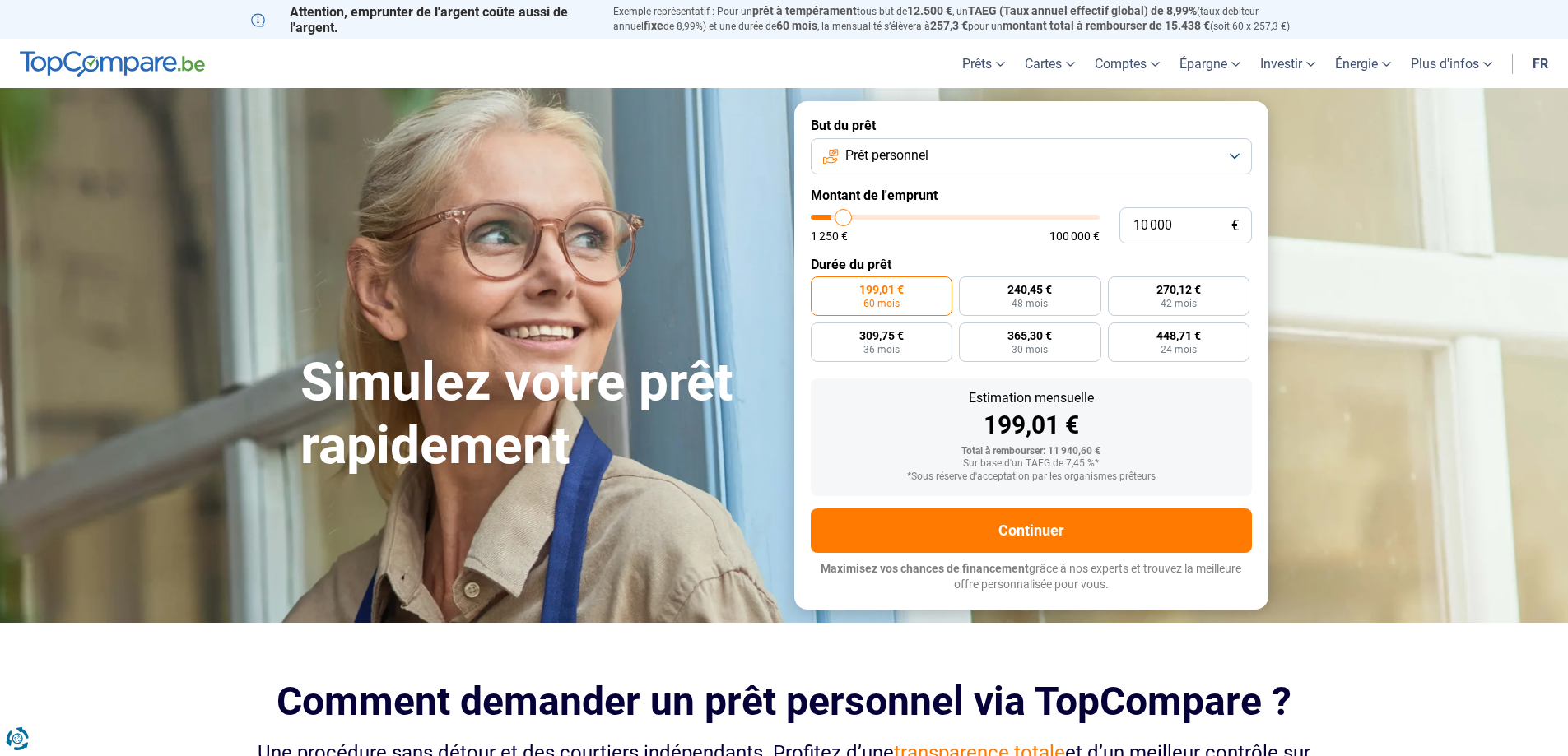
type input "10 250"
type input "10250"
type input "10 500"
type input "10500"
type input "11 000"
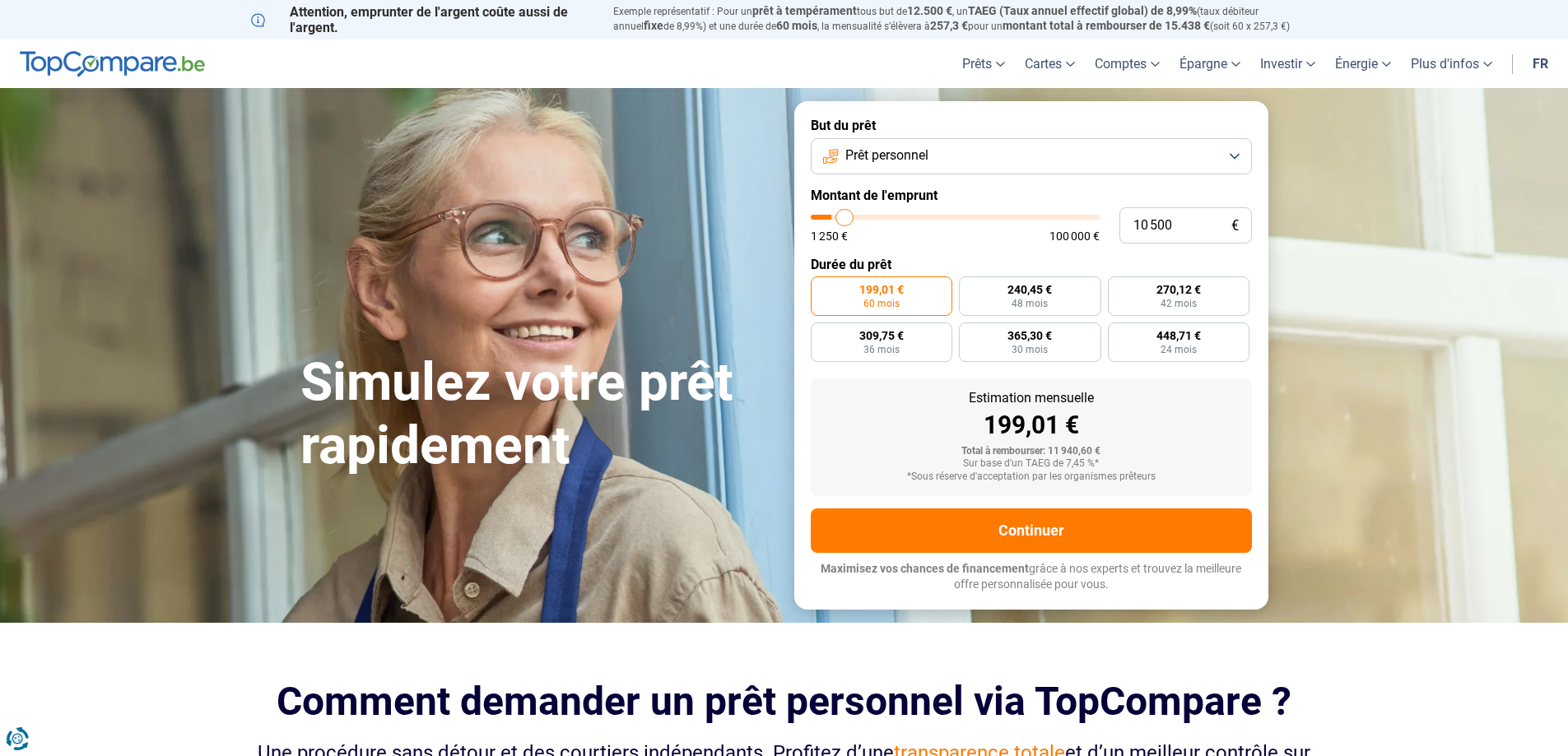
type input "11000"
type input "10 500"
type input "10500"
type input "10 250"
type input "10250"
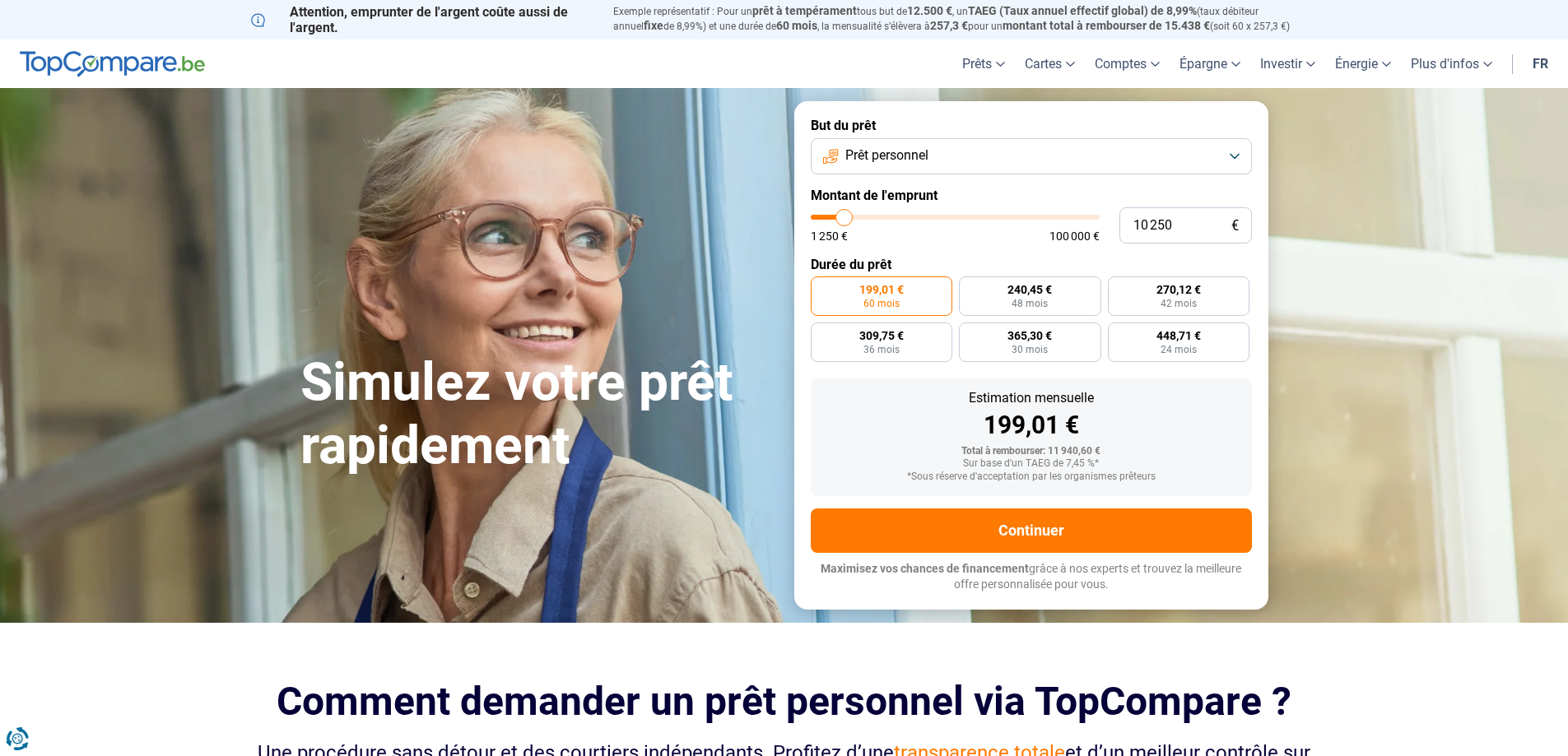
type input "10 000"
type input "10000"
type input "9 500"
type input "9500"
type input "9 000"
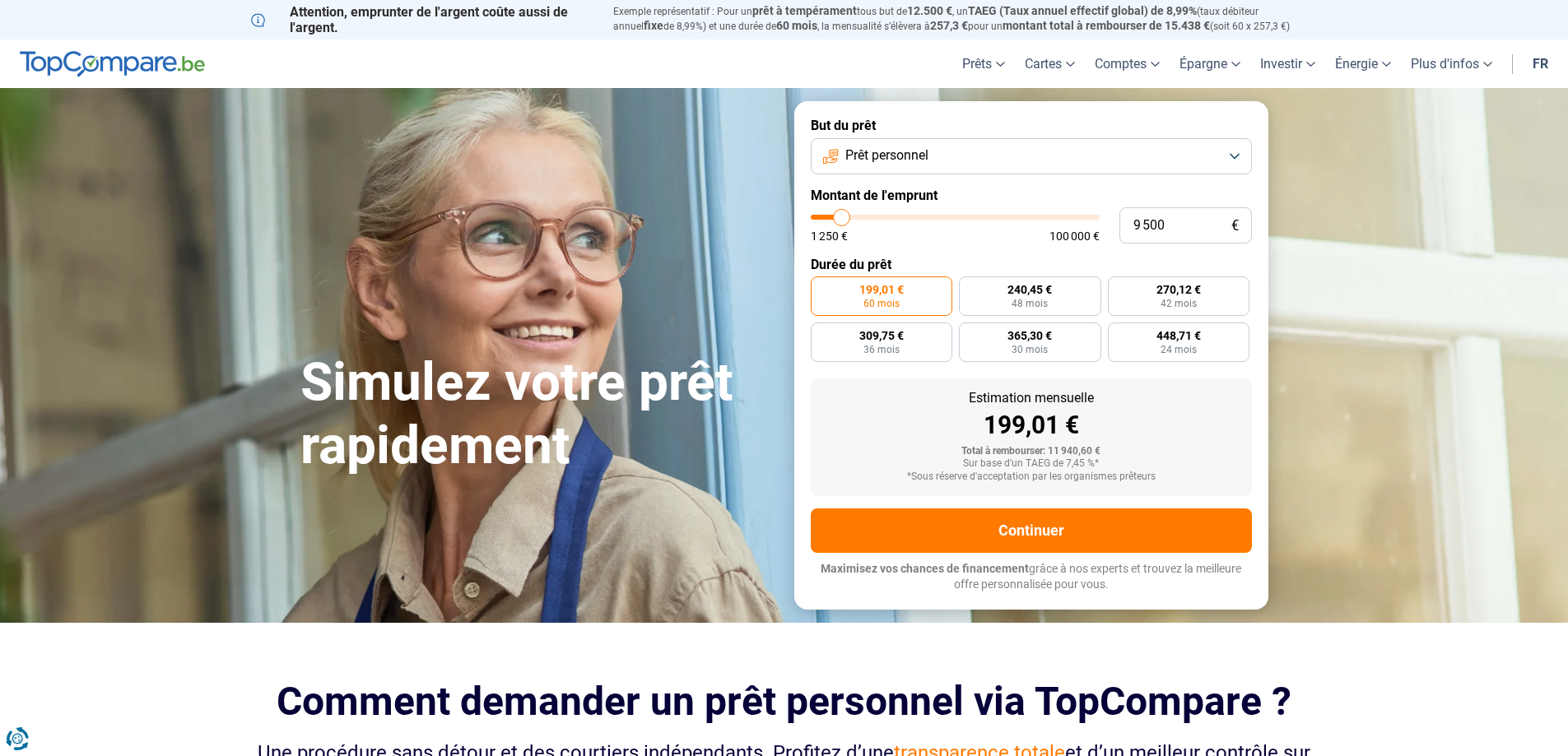
type input "9000"
type input "8 250"
type input "8250"
type input "7 500"
type input "7500"
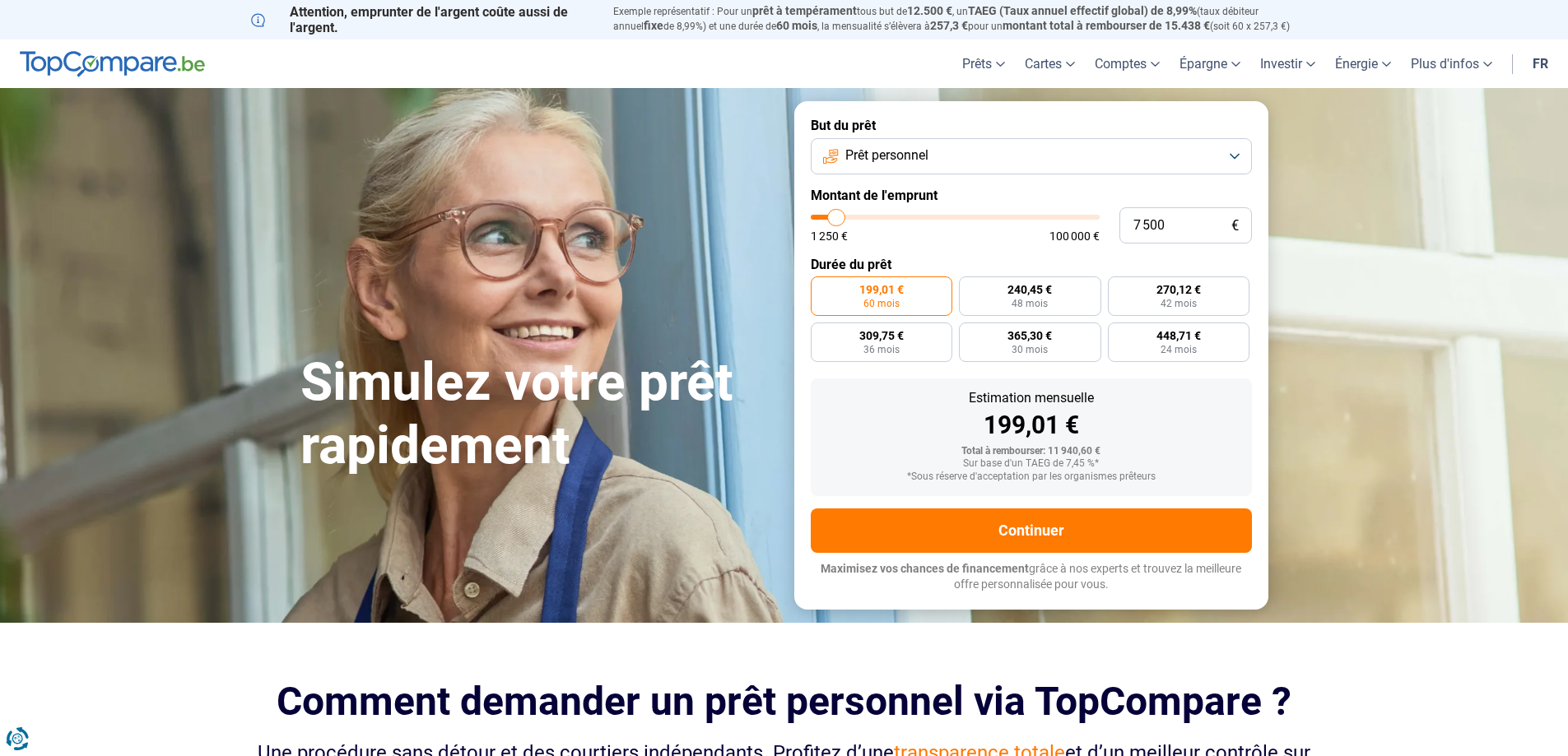
type input "7 250"
type input "7250"
type input "6 750"
type input "6750"
type input "6 500"
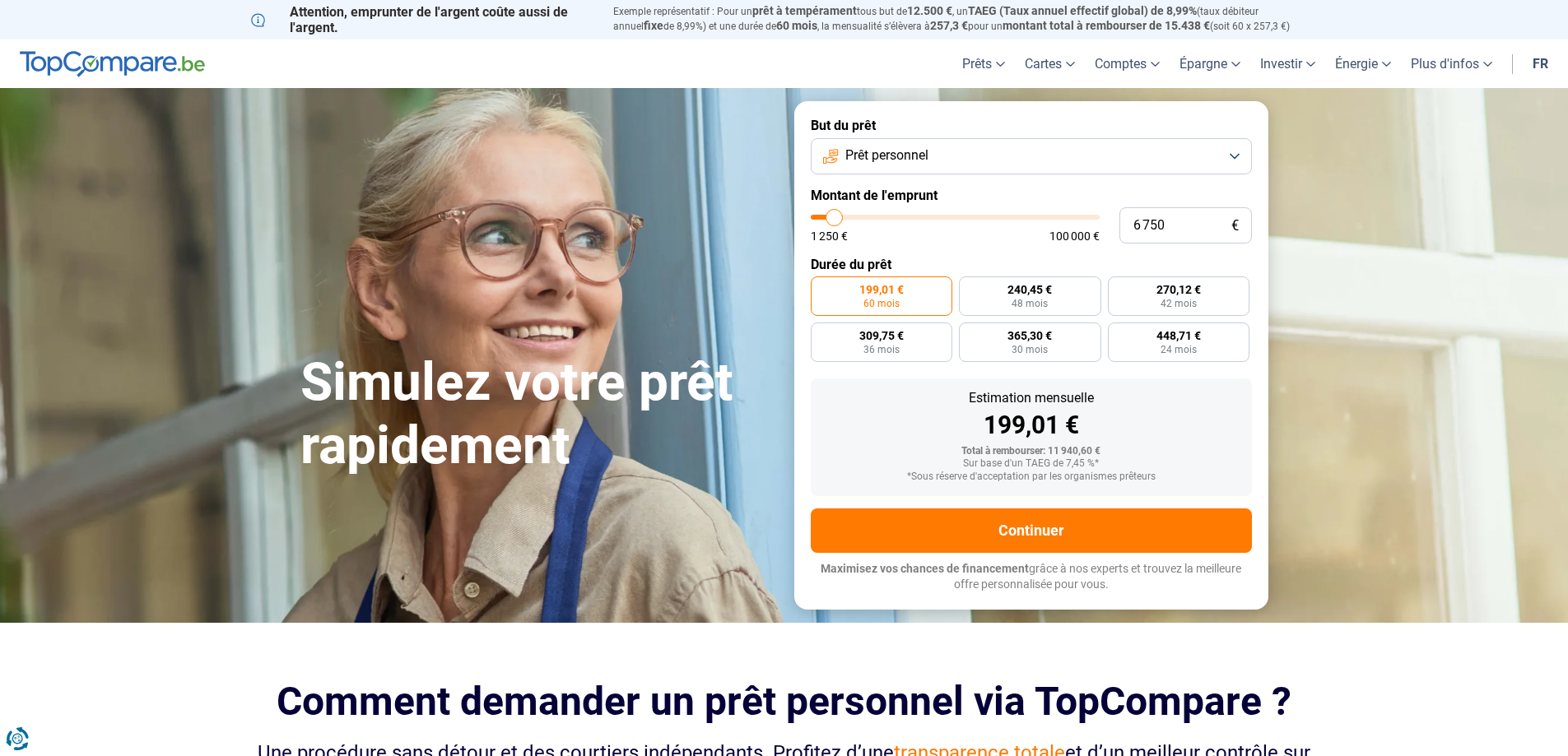
type input "6500"
type input "5 750"
type input "5750"
type input "5 500"
type input "5500"
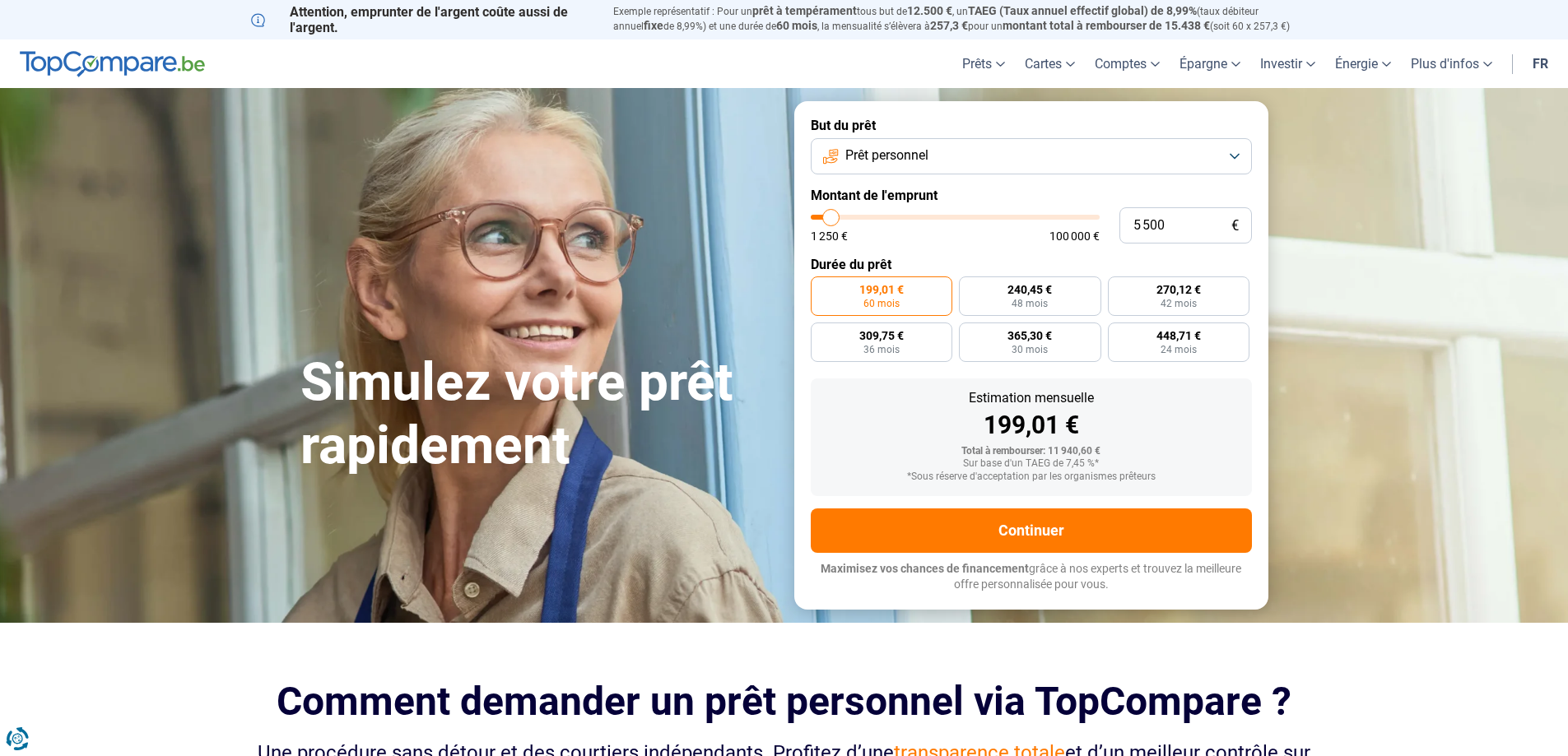
type input "5 000"
type input "5000"
type input "4 500"
type input "4500"
type input "4 250"
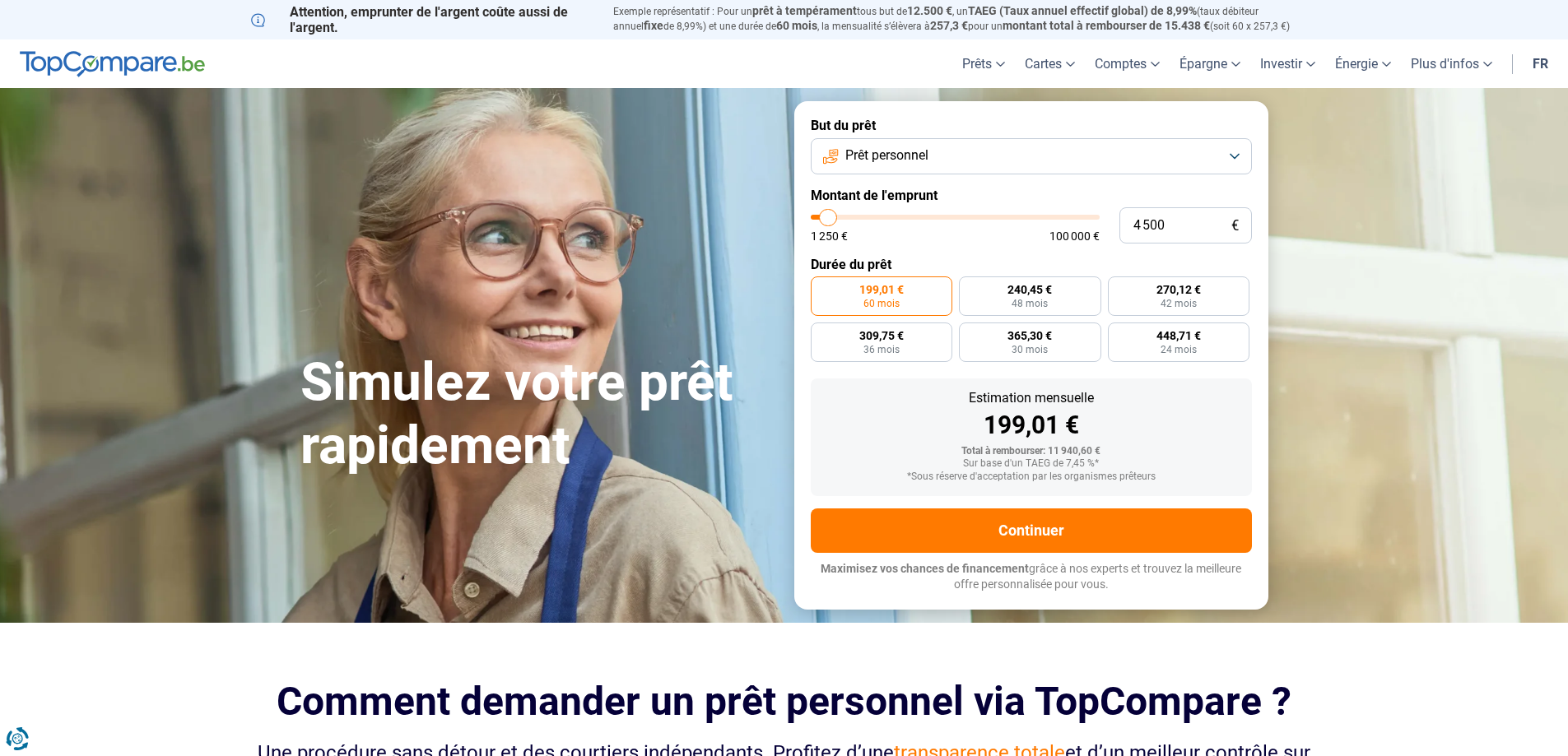
type input "4250"
type input "4 000"
type input "4000"
type input "3 750"
type input "3750"
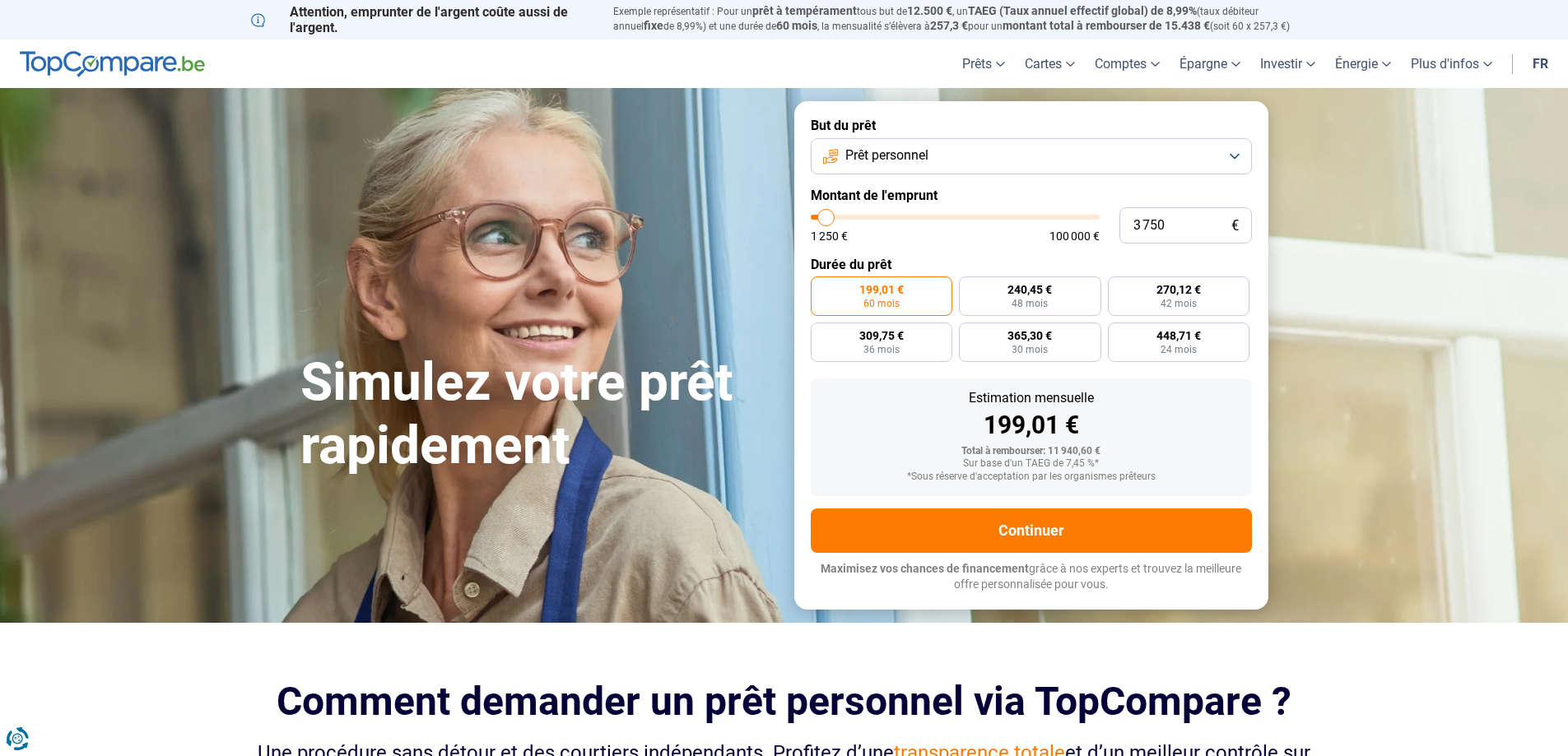
type input "3 500"
type input "3500"
type input "3 000"
drag, startPoint x: 844, startPoint y: 225, endPoint x: 825, endPoint y: 222, distance: 19.2
type input "3000"
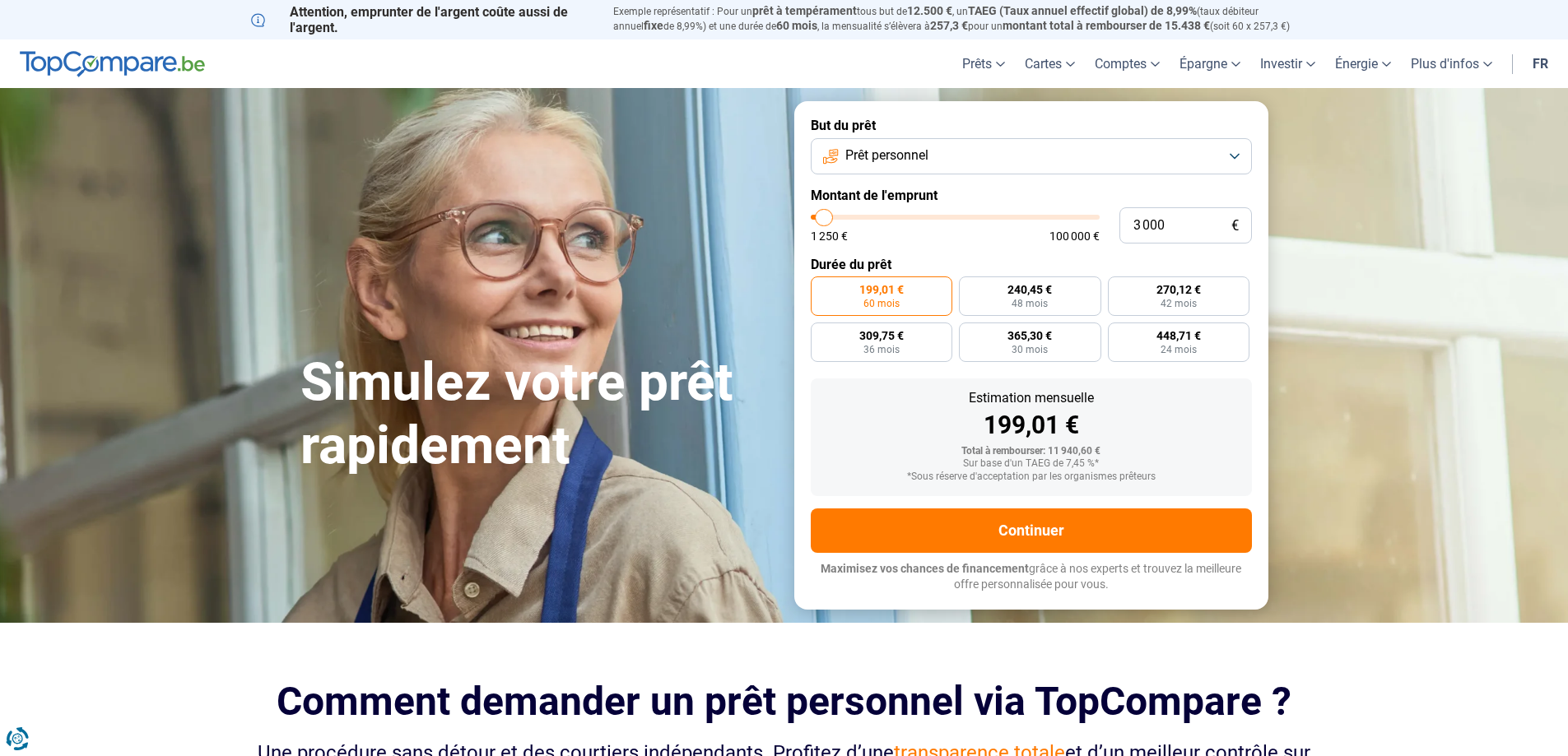
click at [825, 219] on input "range" at bounding box center [955, 218] width 289 height 5
radio input "true"
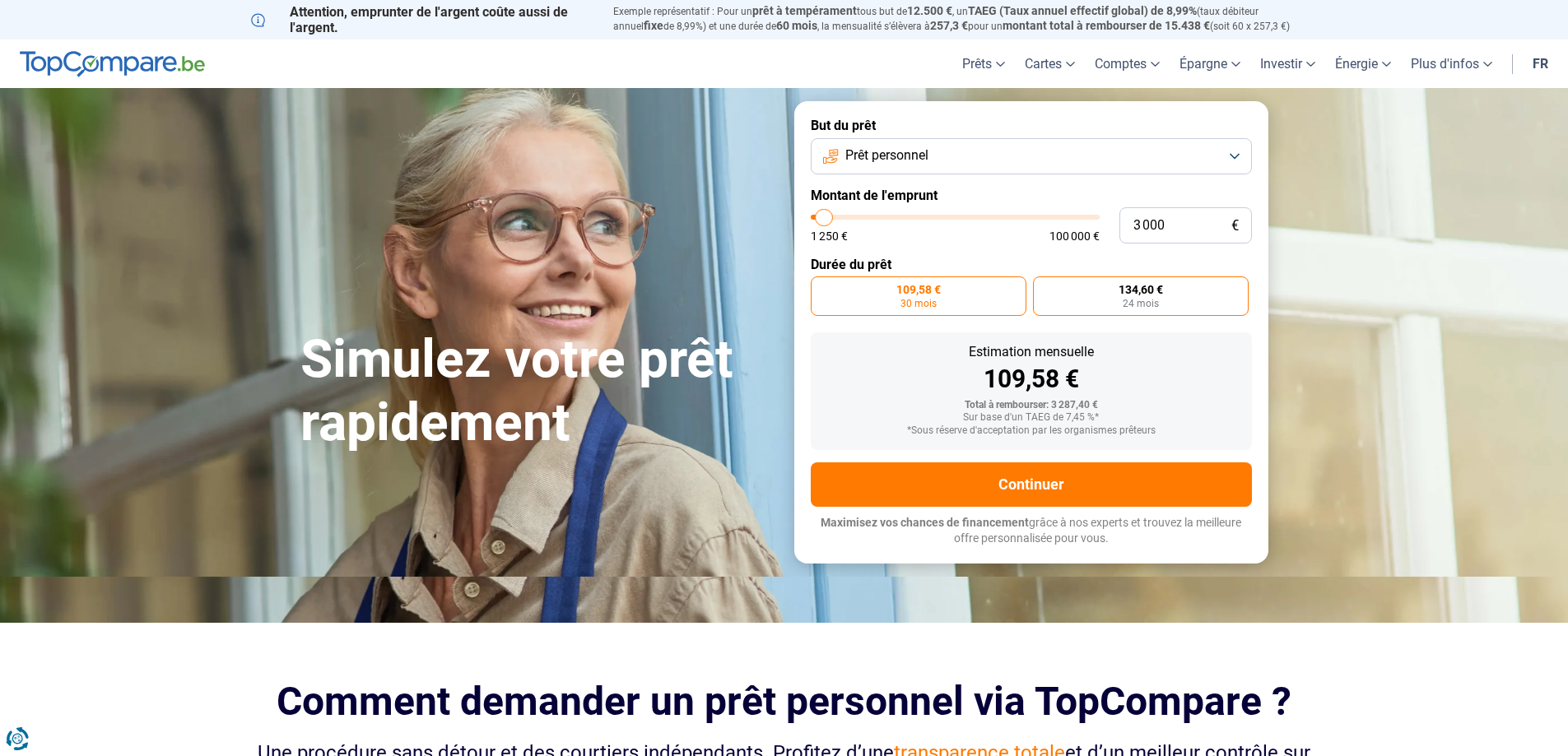
click at [1089, 305] on label "134,60 € 24 mois" at bounding box center [1140, 296] width 216 height 39
click at [1043, 287] on input "134,60 € 24 mois" at bounding box center [1038, 282] width 11 height 11
radio input "true"
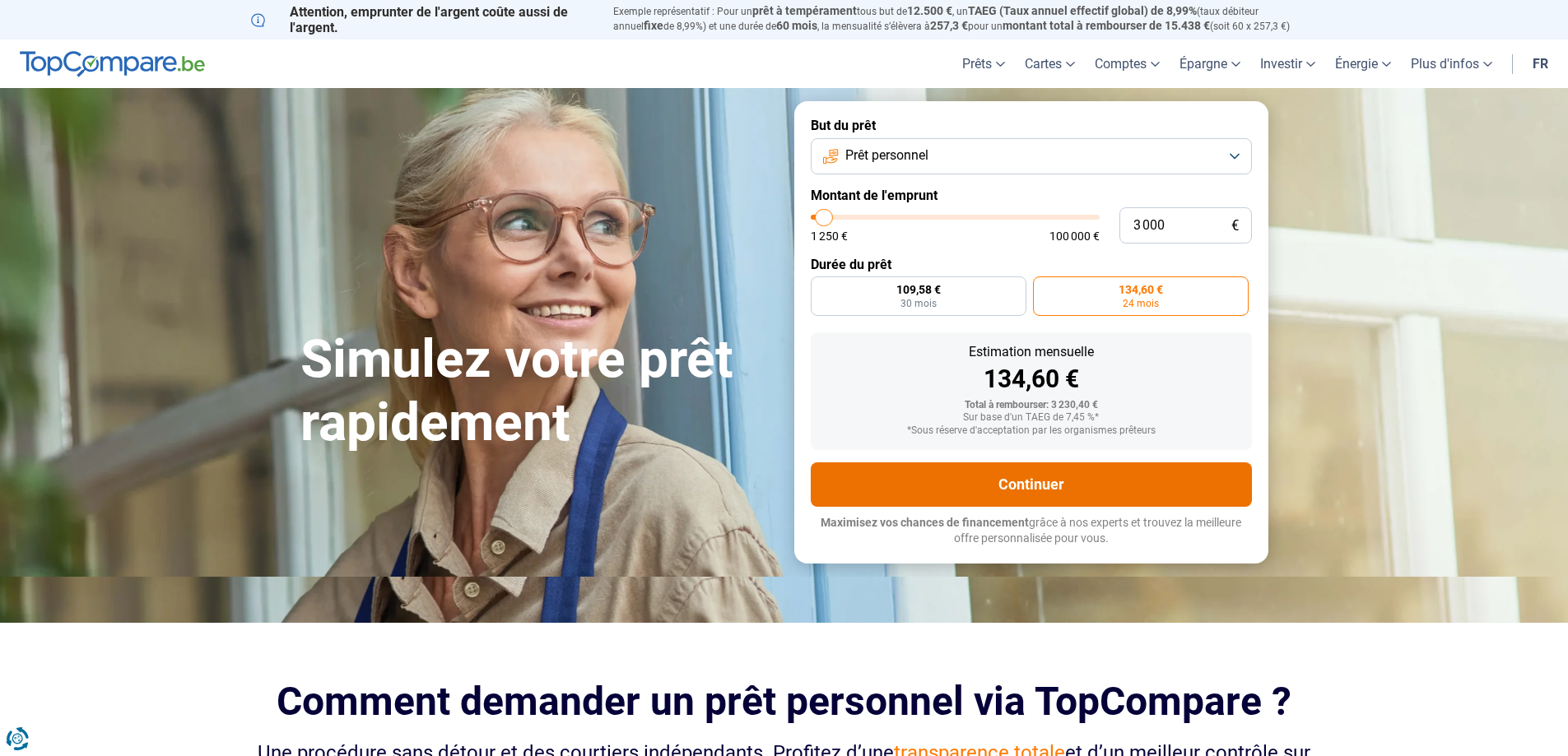
click at [1175, 477] on button "Continuer" at bounding box center [1031, 484] width 441 height 44
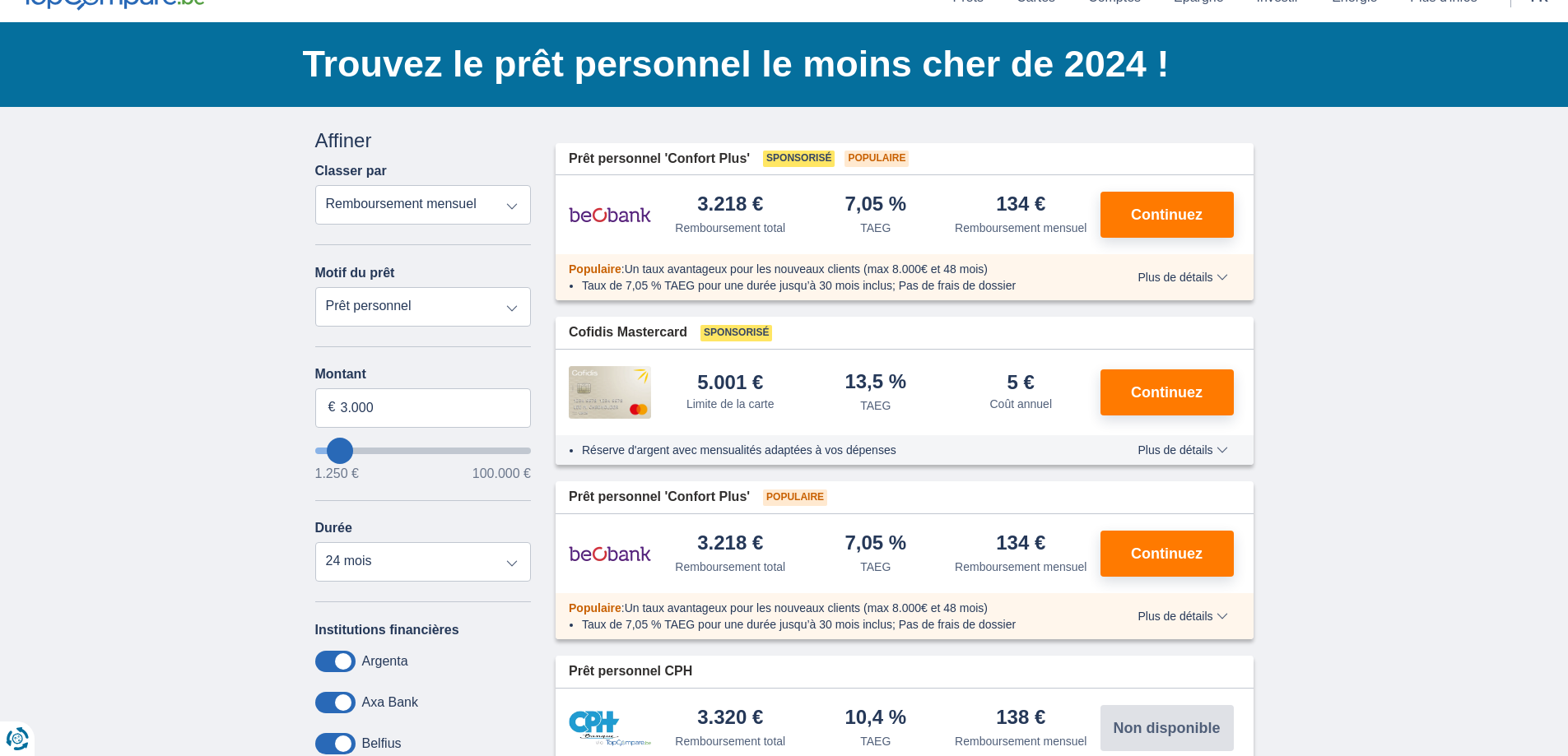
scroll to position [83, 0]
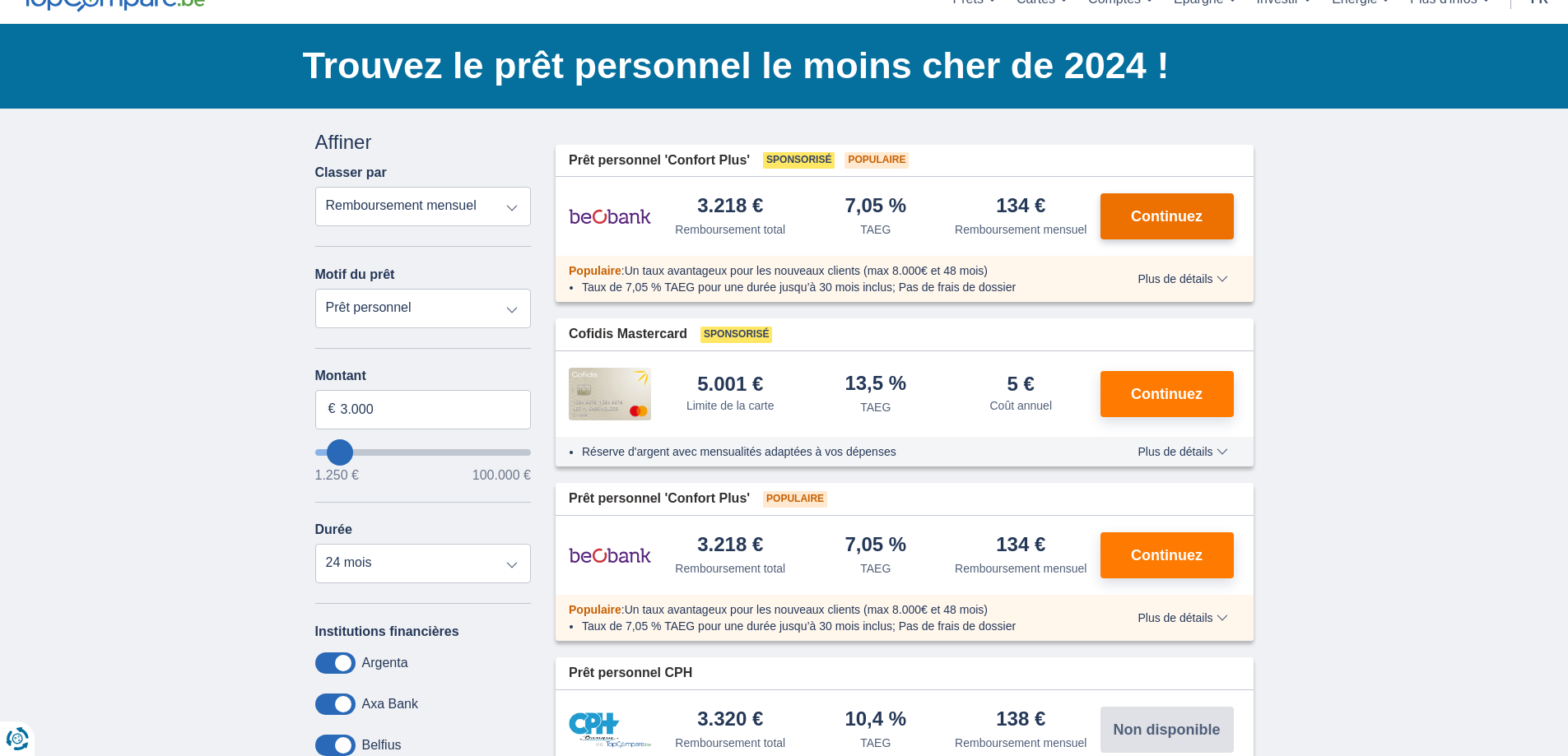
click at [1160, 228] on button "Continuez" at bounding box center [1167, 216] width 133 height 46
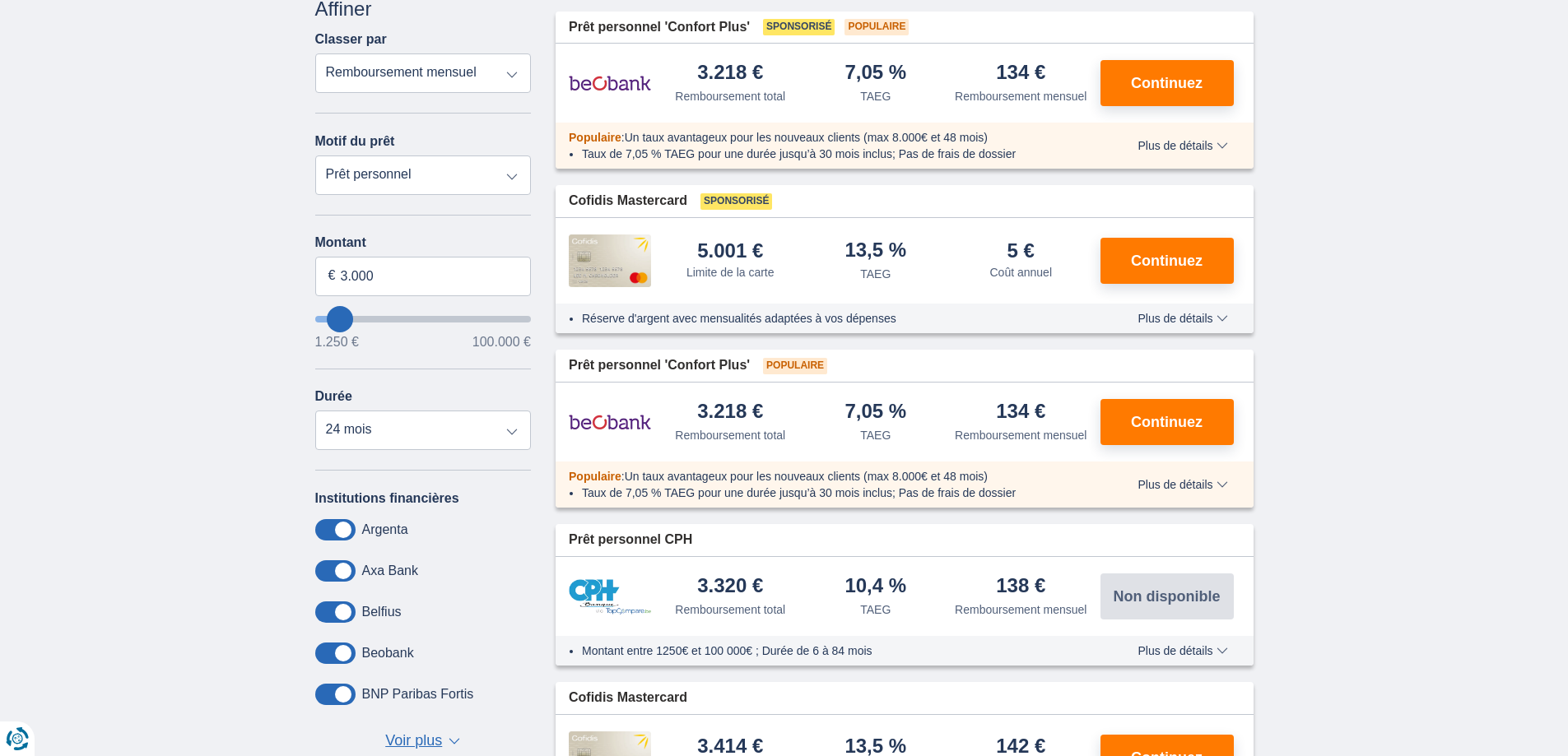
scroll to position [0, 0]
